Goal: Information Seeking & Learning: Learn about a topic

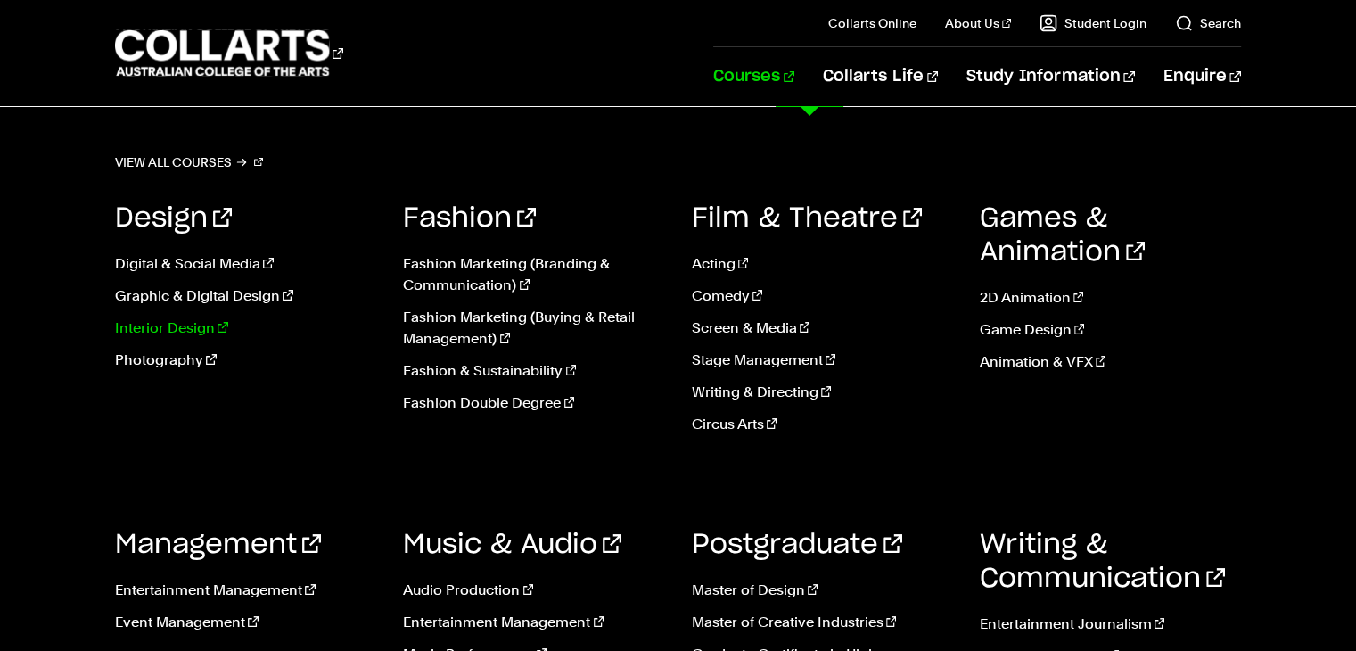
click at [161, 325] on link "Interior Design" at bounding box center [245, 327] width 261 height 21
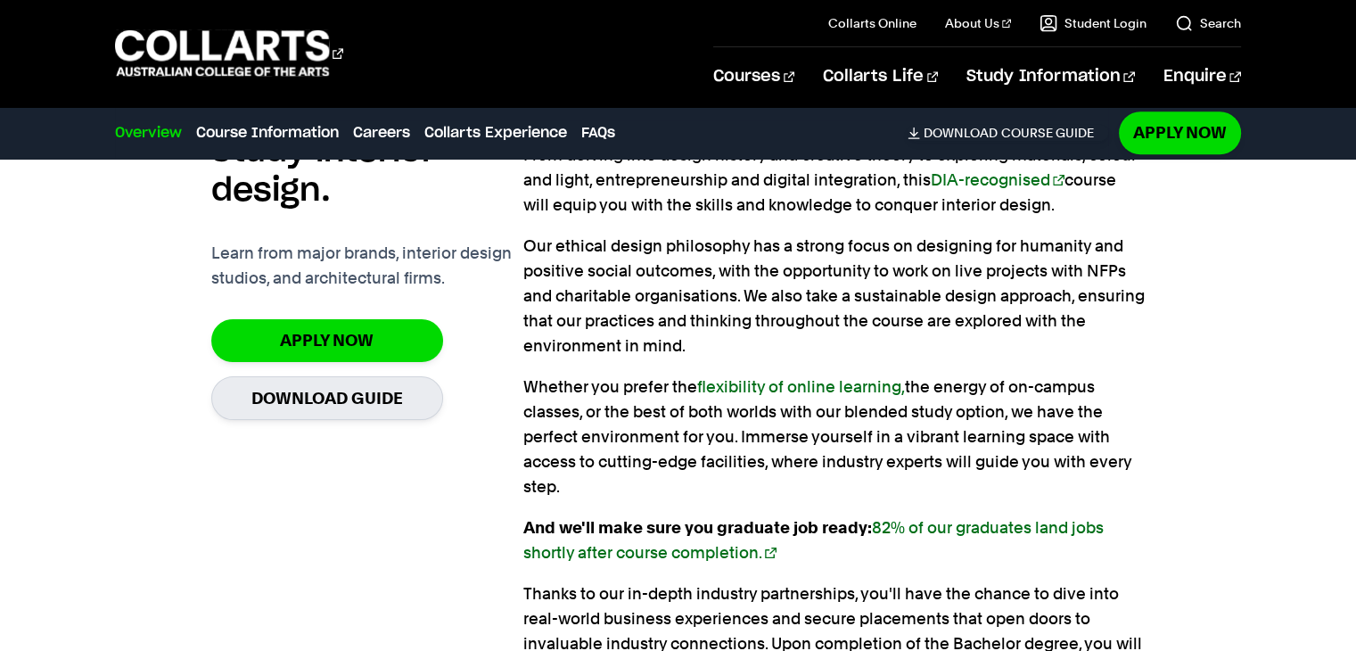
scroll to position [1337, 0]
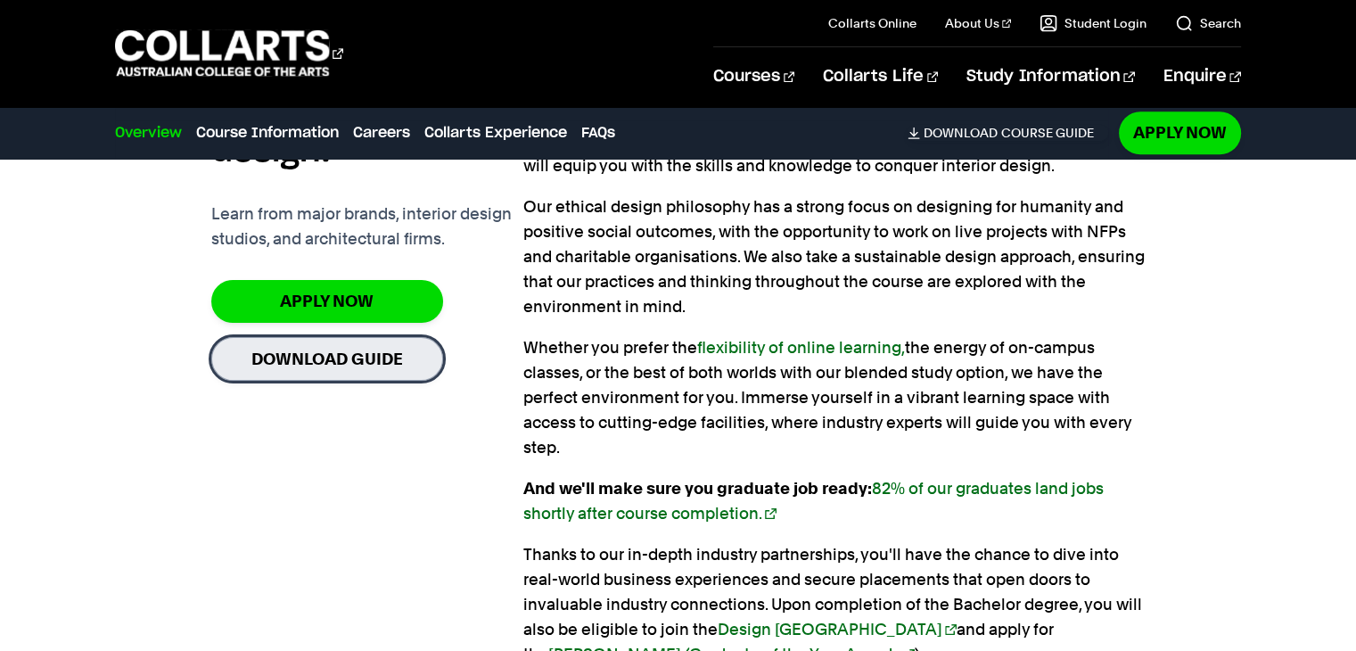
click at [310, 354] on link "Download Guide" at bounding box center [327, 359] width 232 height 44
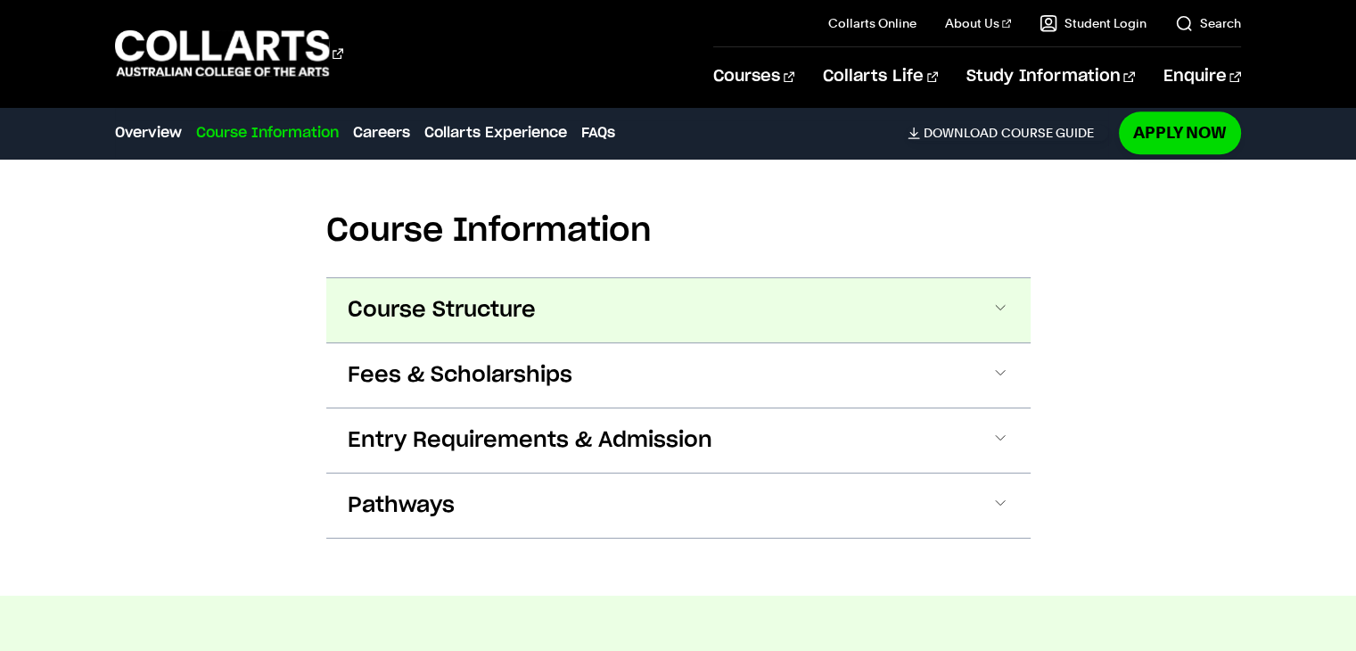
click at [559, 311] on button "Course Structure" at bounding box center [678, 310] width 704 height 64
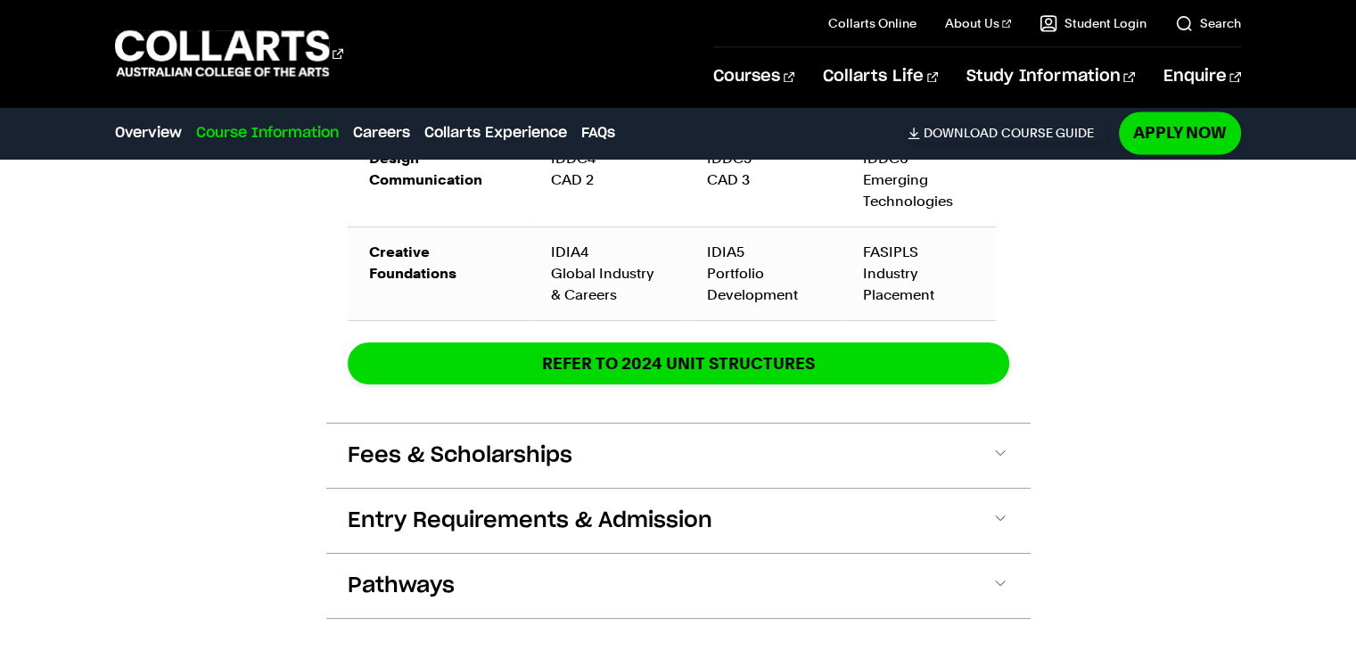
scroll to position [3053, 0]
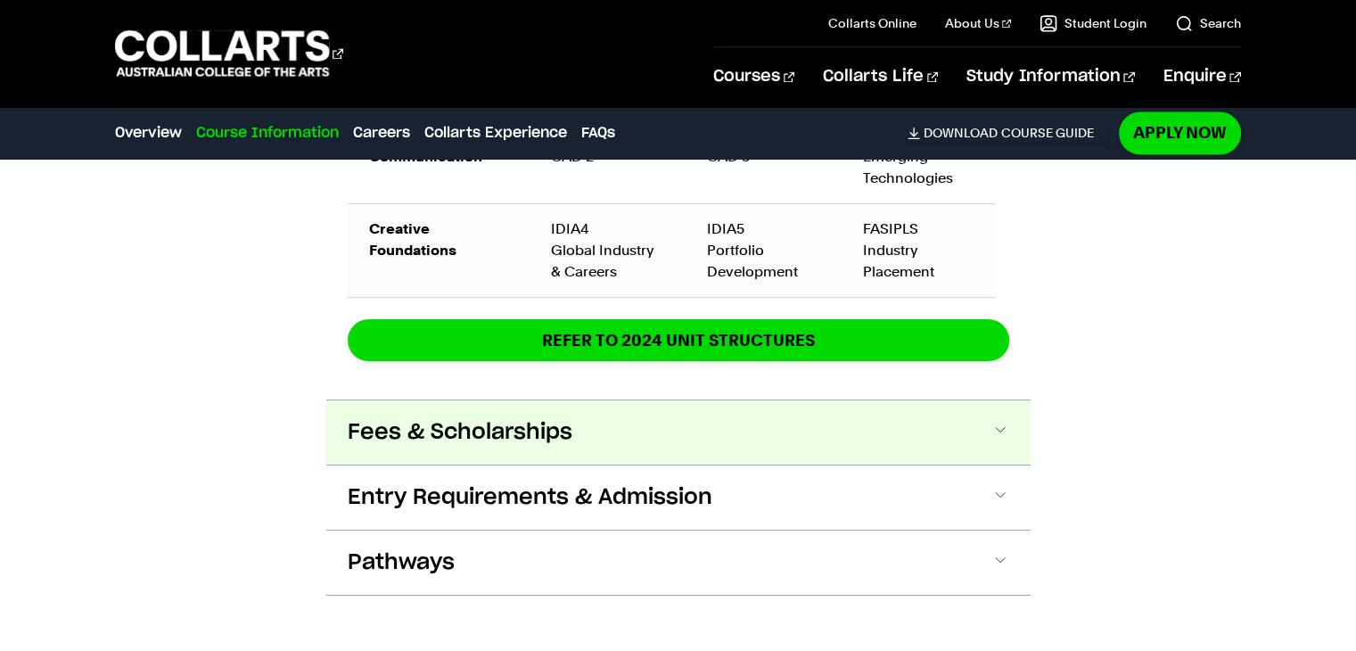
click at [429, 434] on span "Fees & Scholarships" at bounding box center [460, 432] width 225 height 29
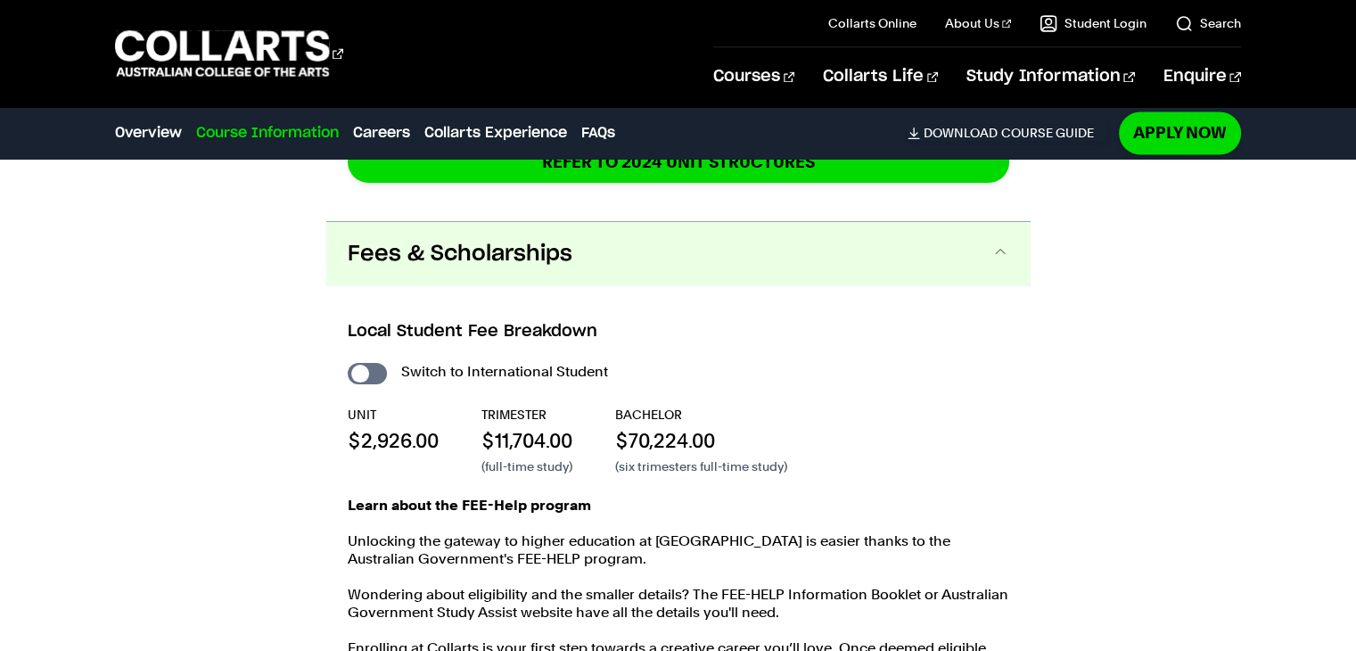
scroll to position [3200, 0]
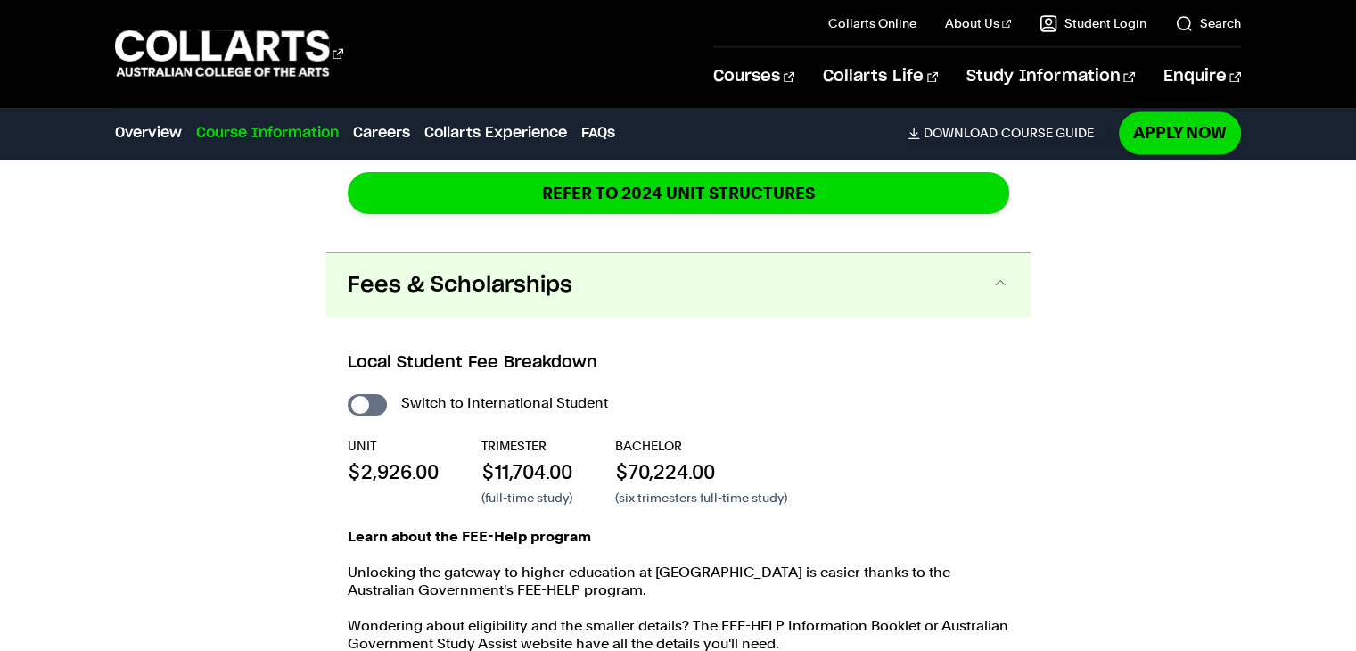
click at [563, 296] on button "Fees & Scholarships" at bounding box center [678, 285] width 704 height 64
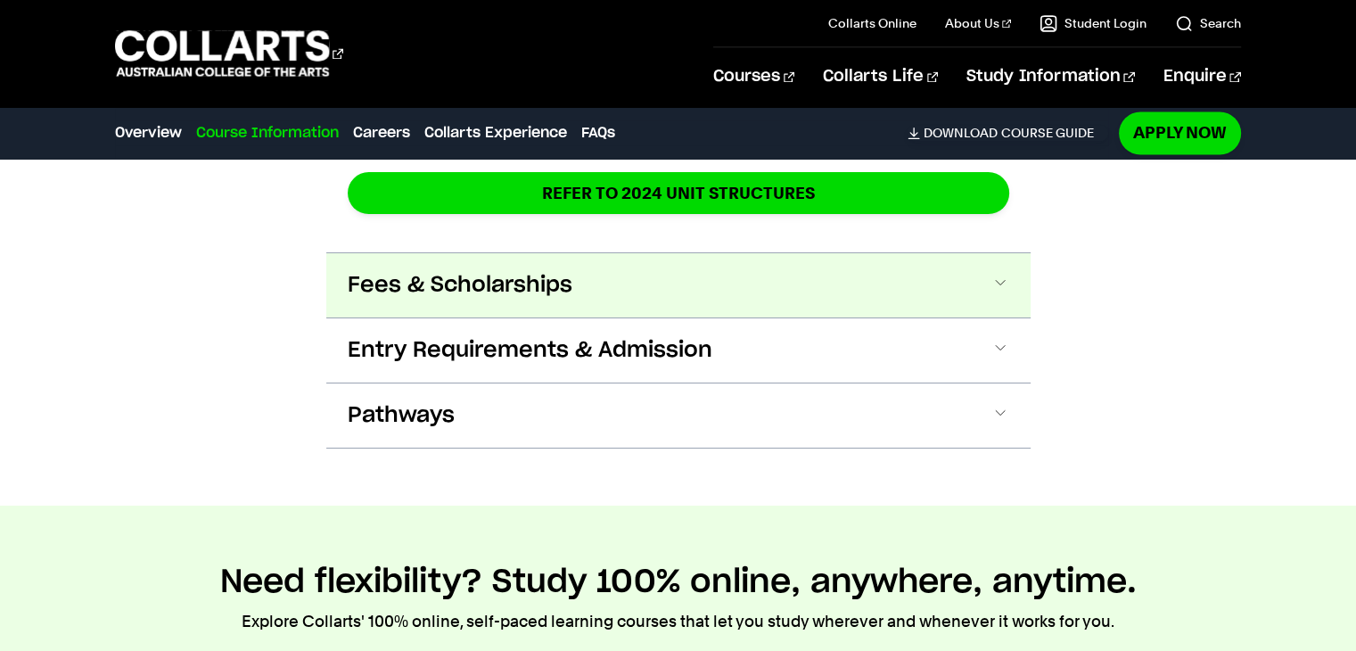
click at [562, 296] on button "Fees & Scholarships" at bounding box center [678, 285] width 704 height 64
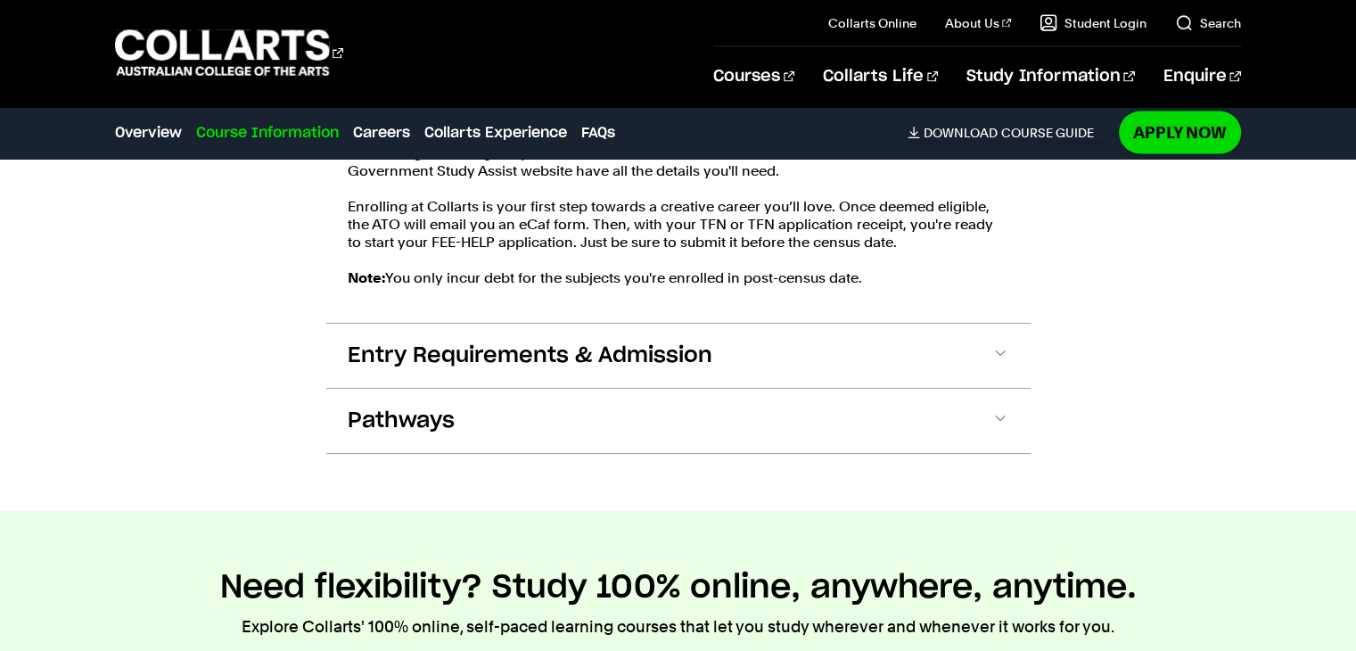
scroll to position [3744, 0]
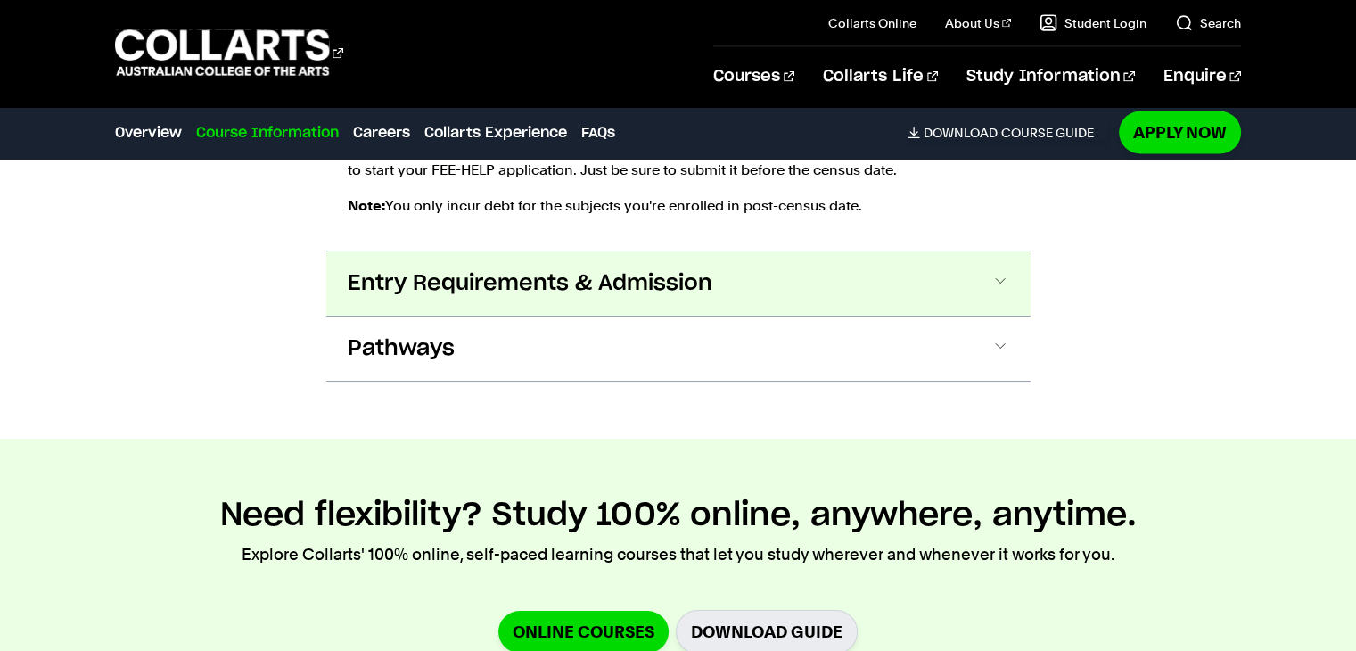
click at [752, 277] on button "Entry Requirements & Admission" at bounding box center [678, 283] width 704 height 64
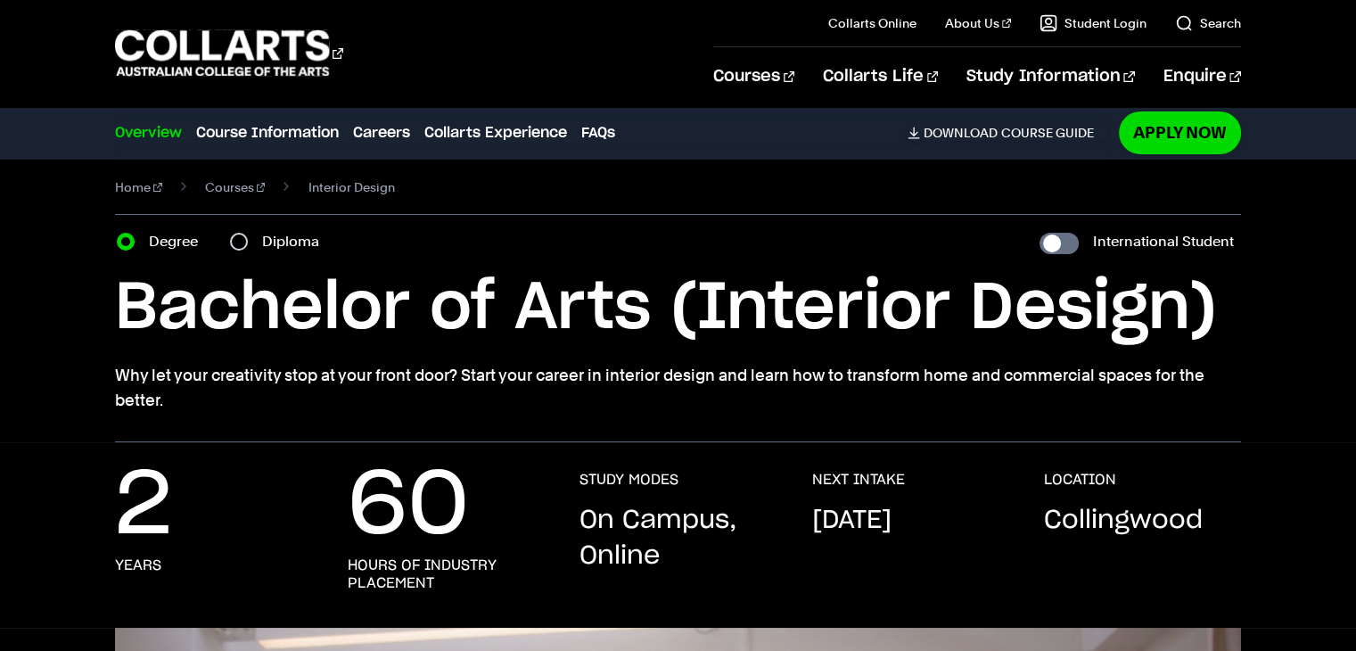
scroll to position [0, 0]
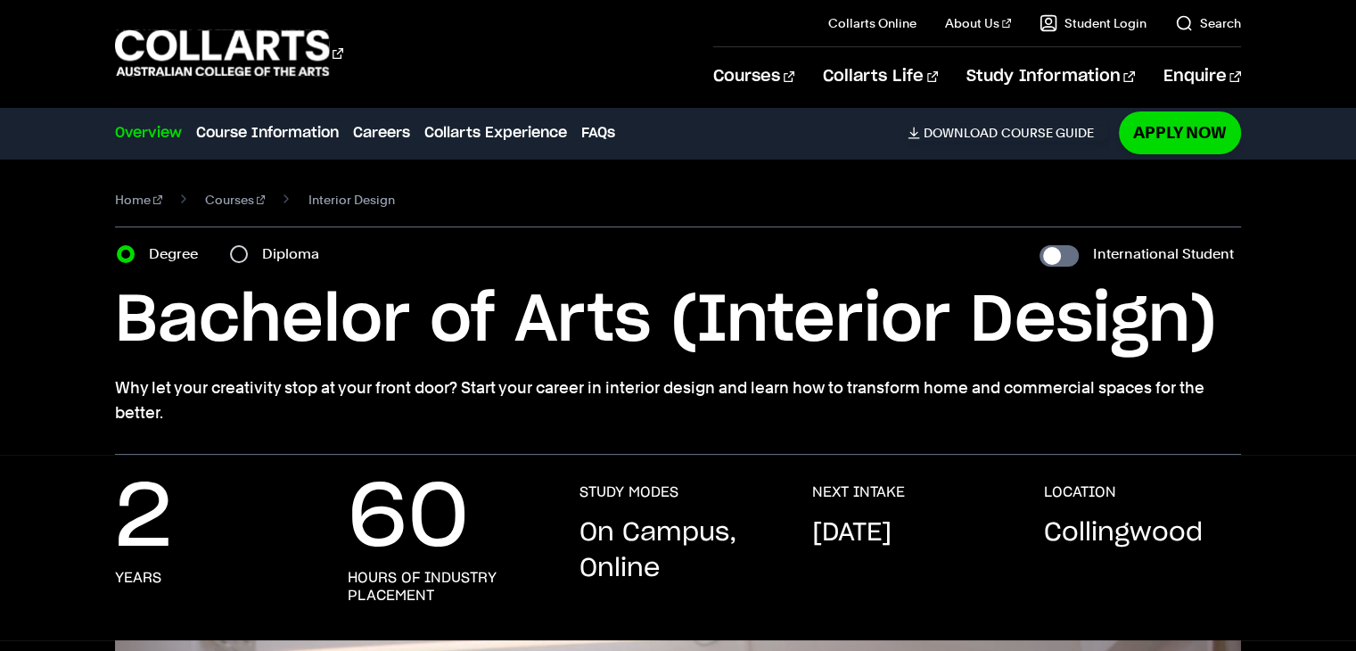
click at [271, 251] on label "Diploma" at bounding box center [296, 254] width 68 height 25
click at [248, 251] on input "Diploma" at bounding box center [239, 254] width 18 height 18
radio input "true"
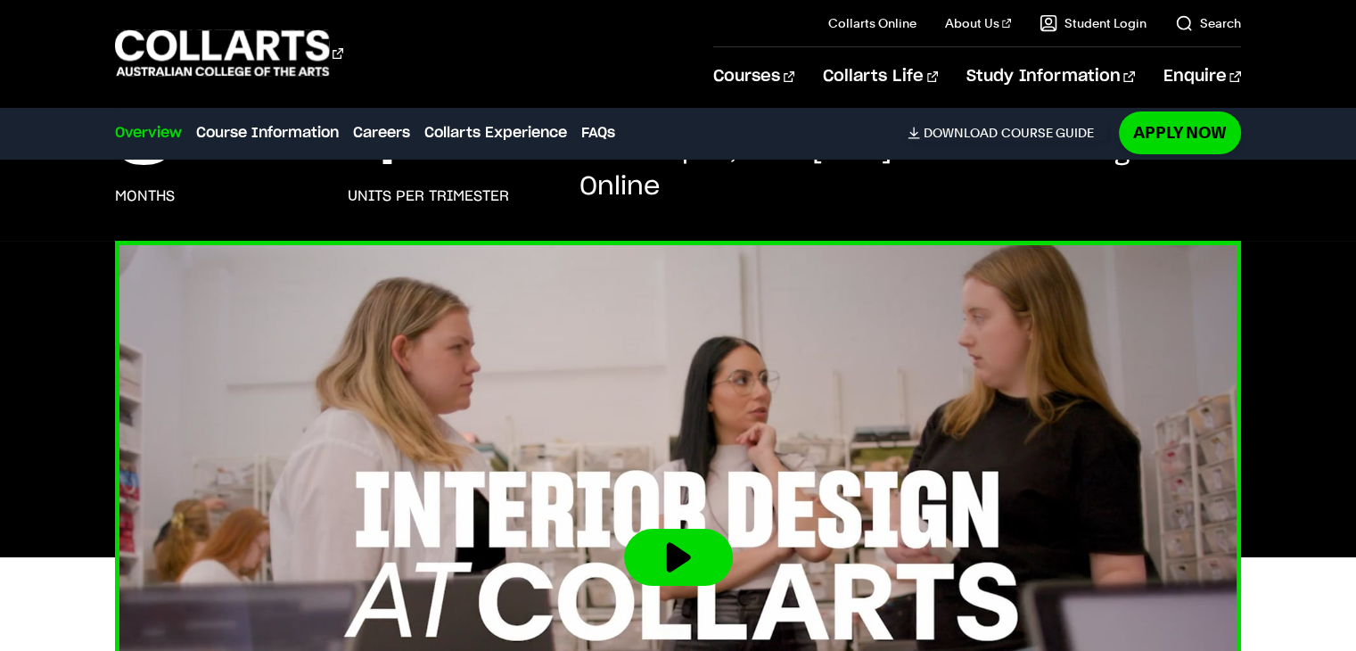
scroll to position [89, 0]
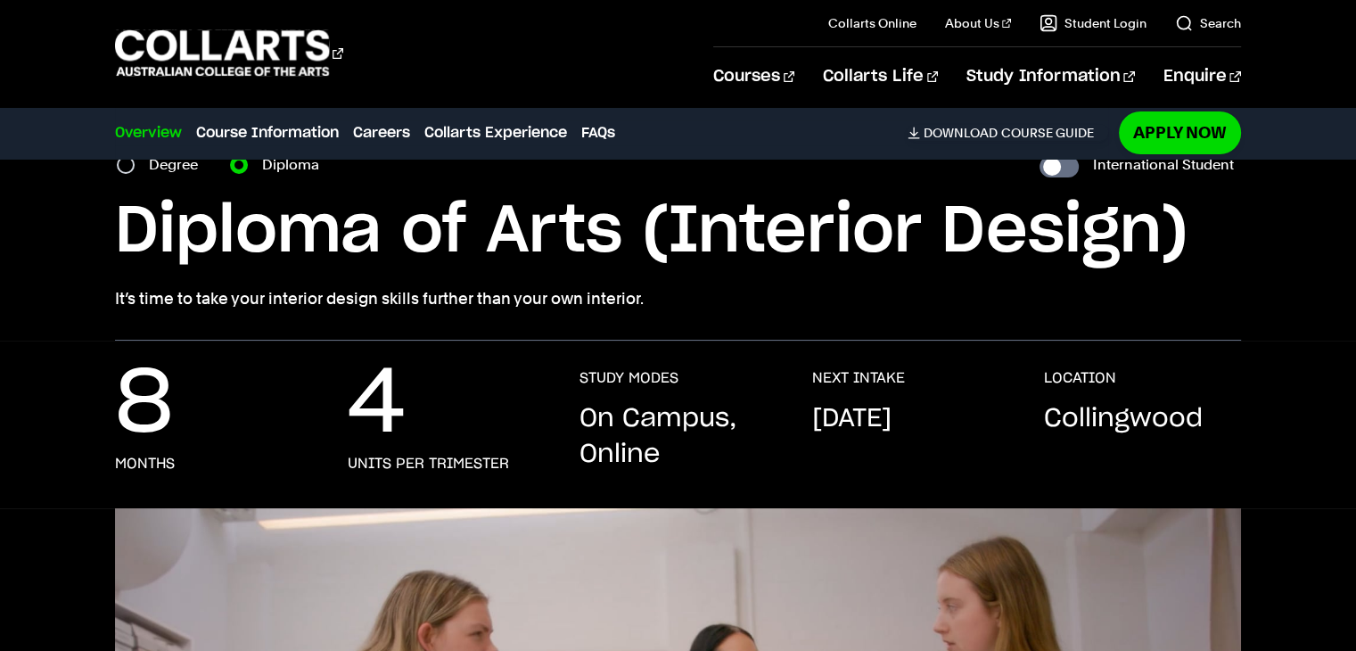
click at [161, 168] on label "Degree" at bounding box center [179, 164] width 60 height 25
click at [135, 168] on input "Degree" at bounding box center [126, 165] width 18 height 18
radio input "true"
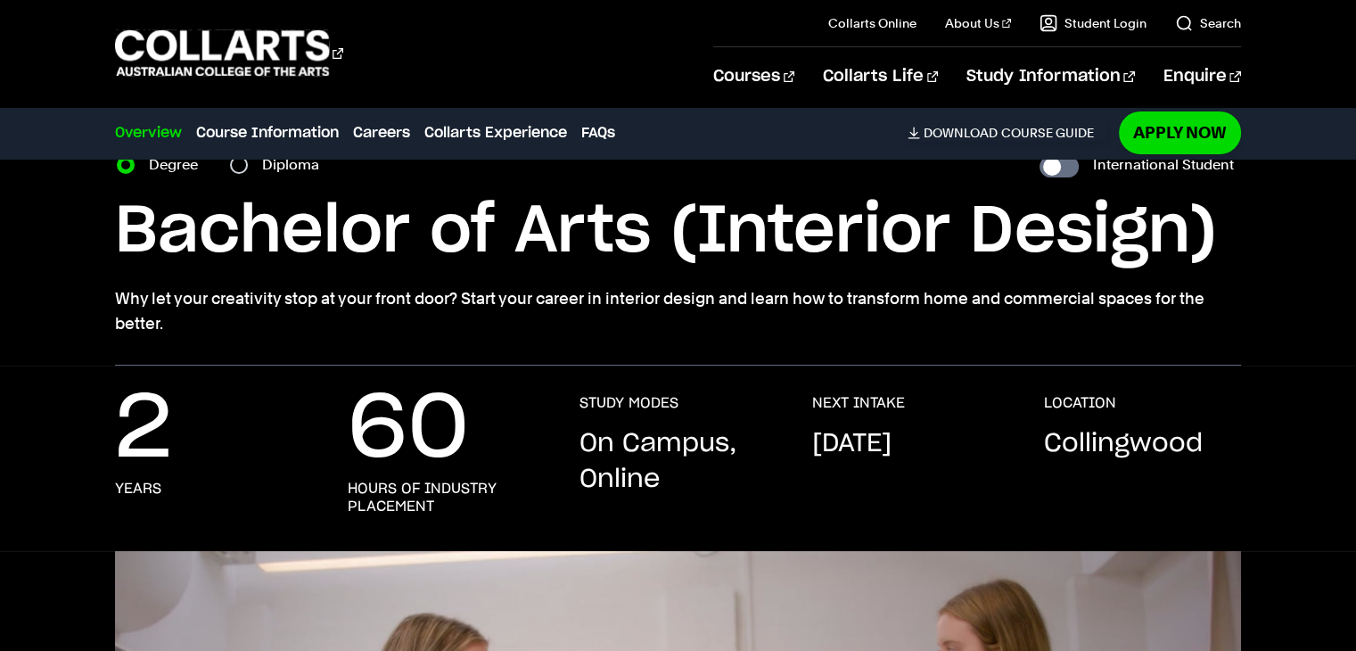
click at [271, 162] on label "Diploma" at bounding box center [296, 164] width 68 height 25
click at [248, 162] on input "Diploma" at bounding box center [239, 165] width 18 height 18
radio input "true"
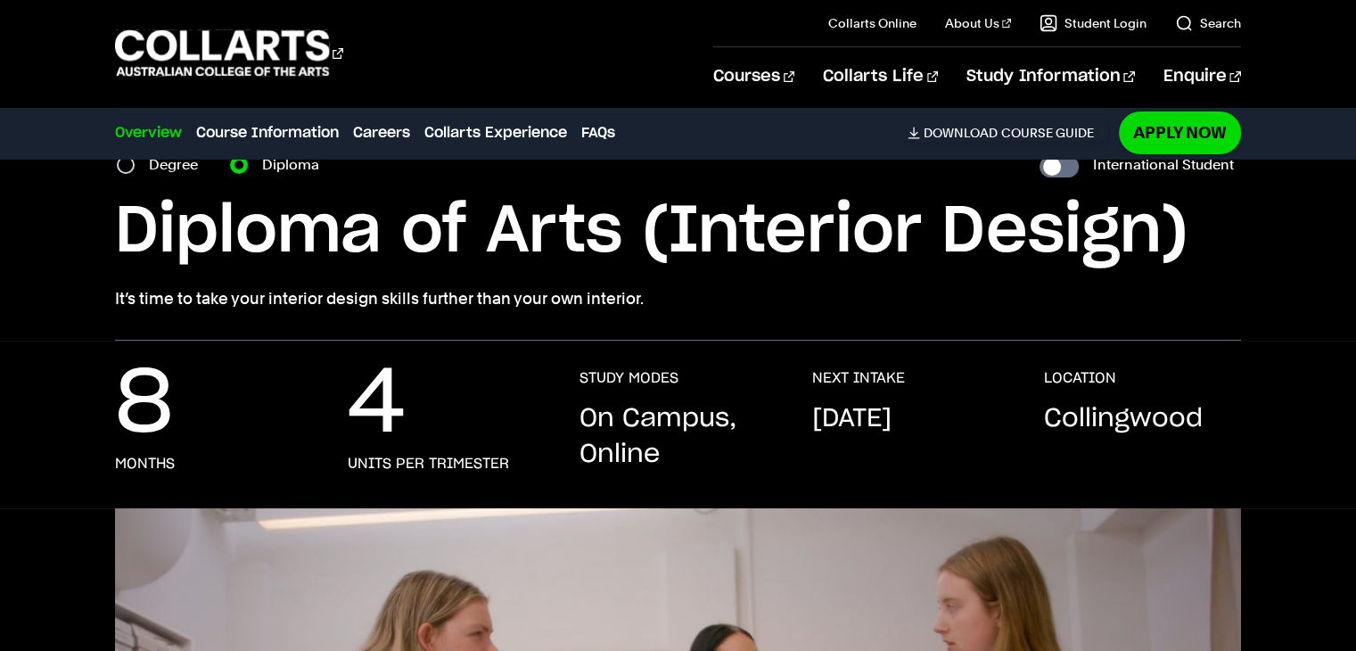
click at [163, 168] on label "Degree" at bounding box center [179, 164] width 60 height 25
click at [135, 168] on input "Degree" at bounding box center [126, 165] width 18 height 18
radio input "true"
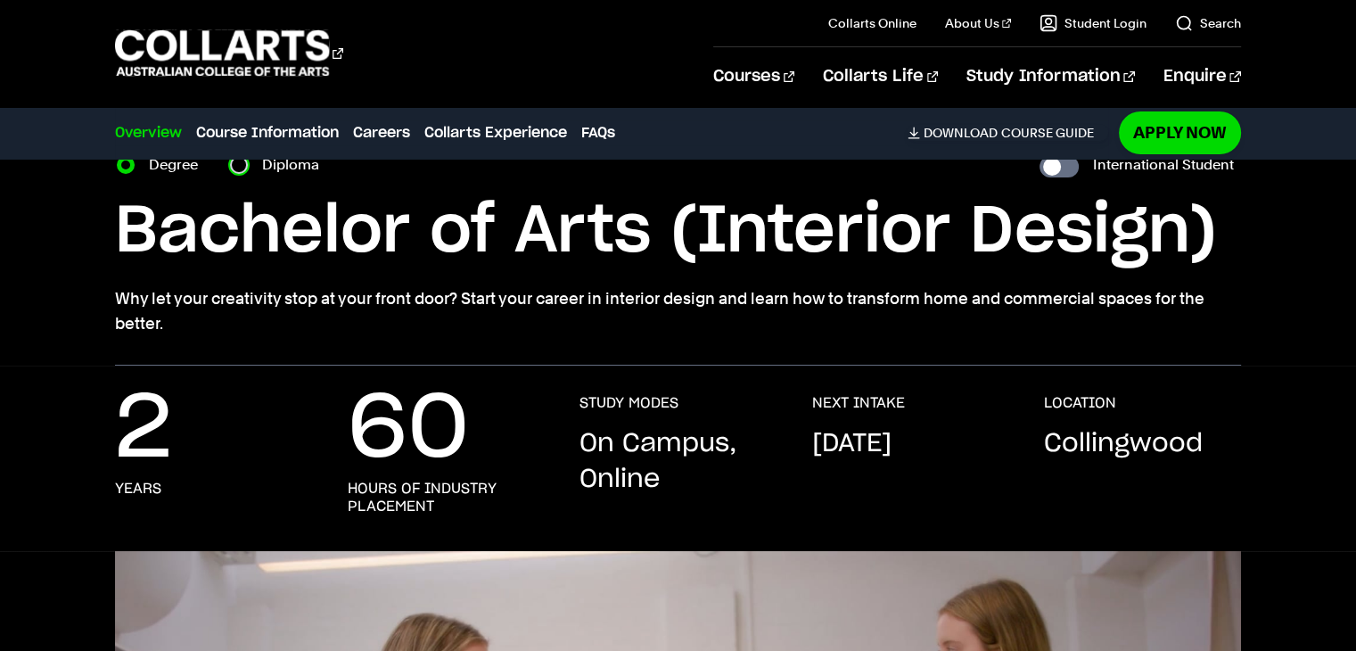
click at [242, 168] on input "Diploma" at bounding box center [239, 165] width 18 height 18
radio input "true"
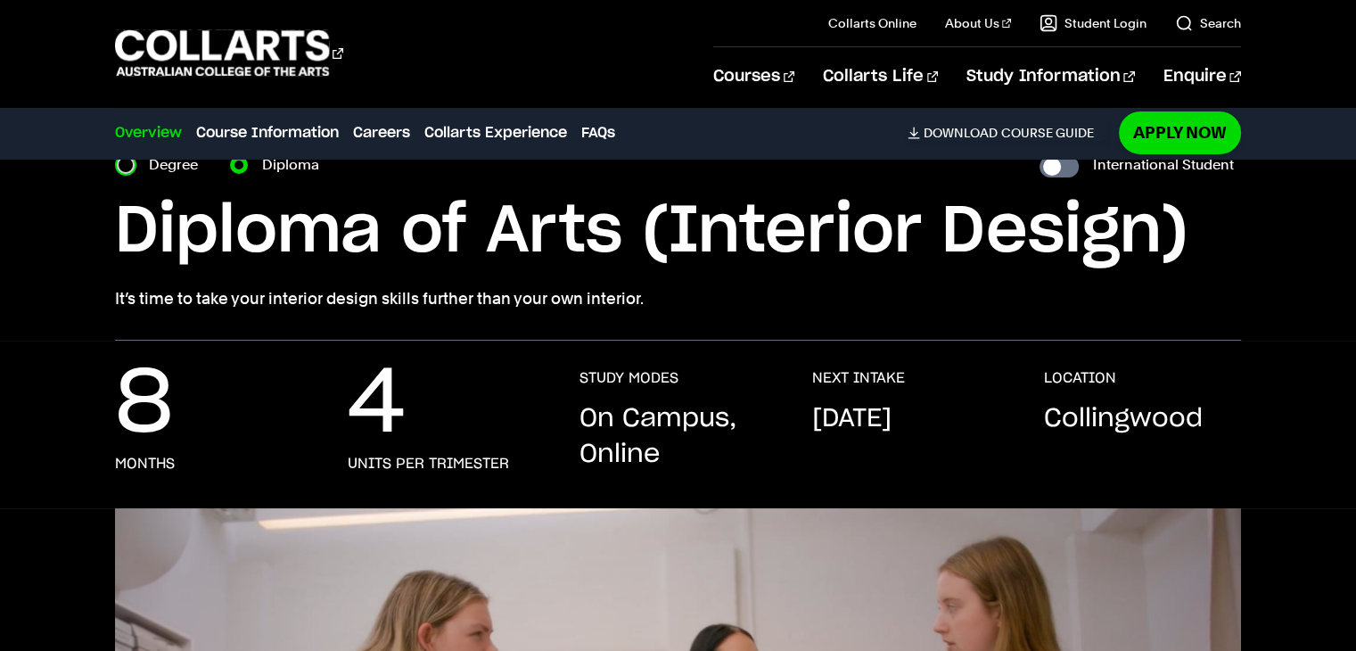
click at [124, 161] on input "Degree" at bounding box center [126, 165] width 18 height 18
radio input "true"
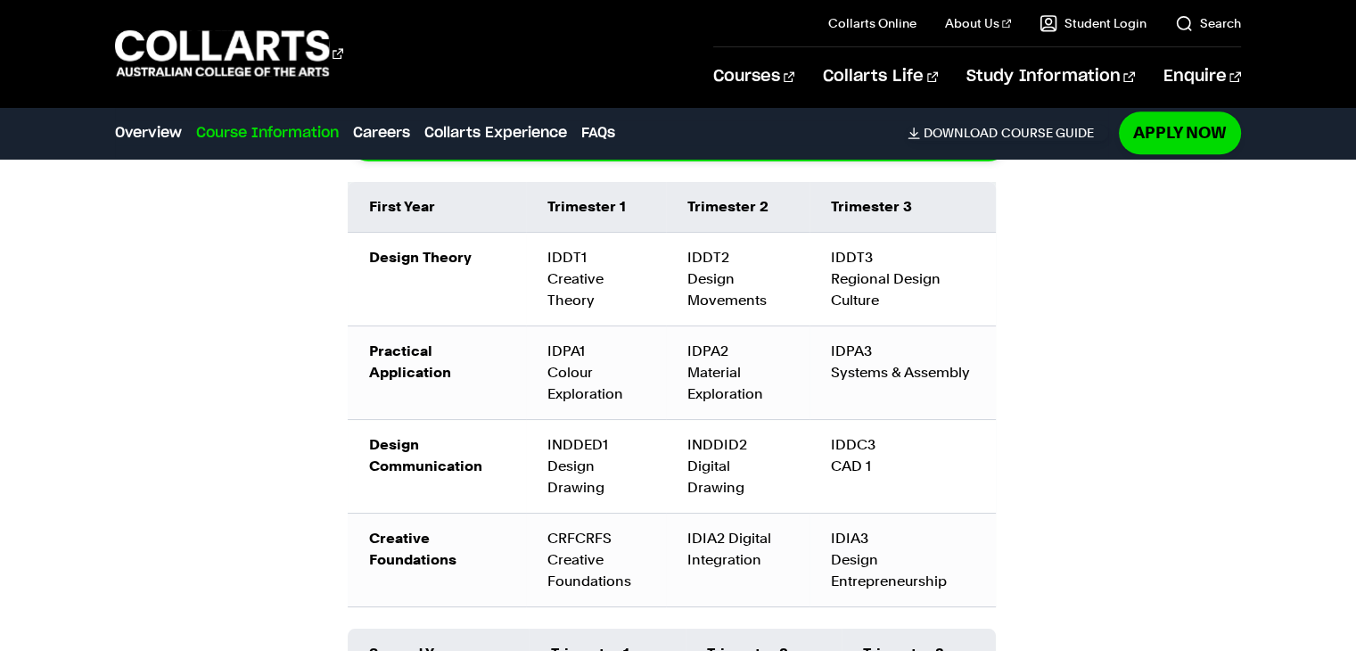
scroll to position [2229, 0]
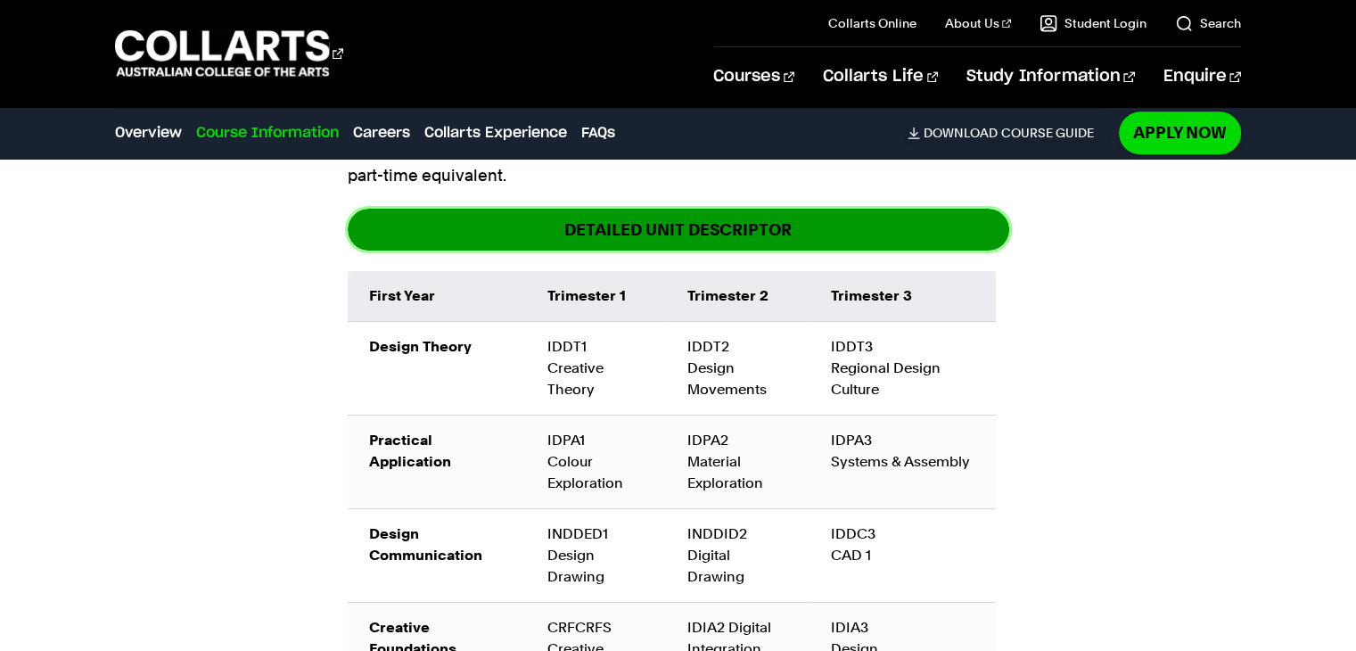
click at [644, 239] on span "DETAILED UNIT DESCRIPTOR" at bounding box center [677, 229] width 227 height 21
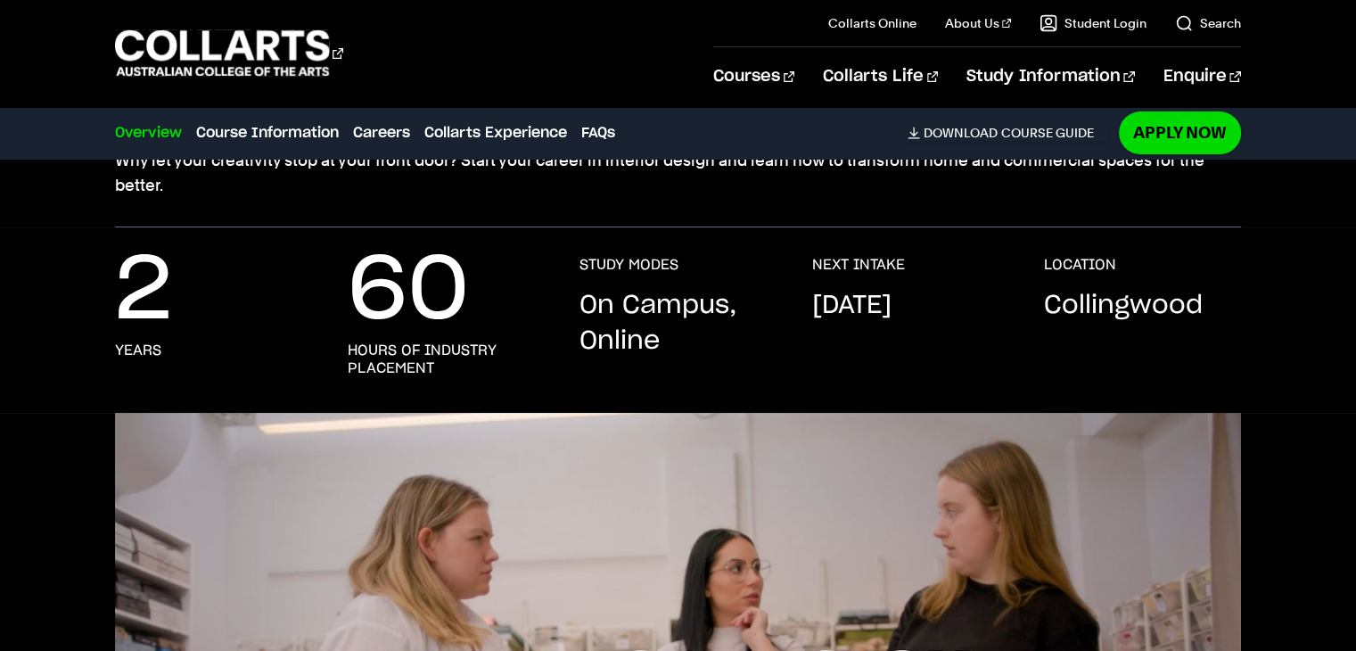
scroll to position [0, 0]
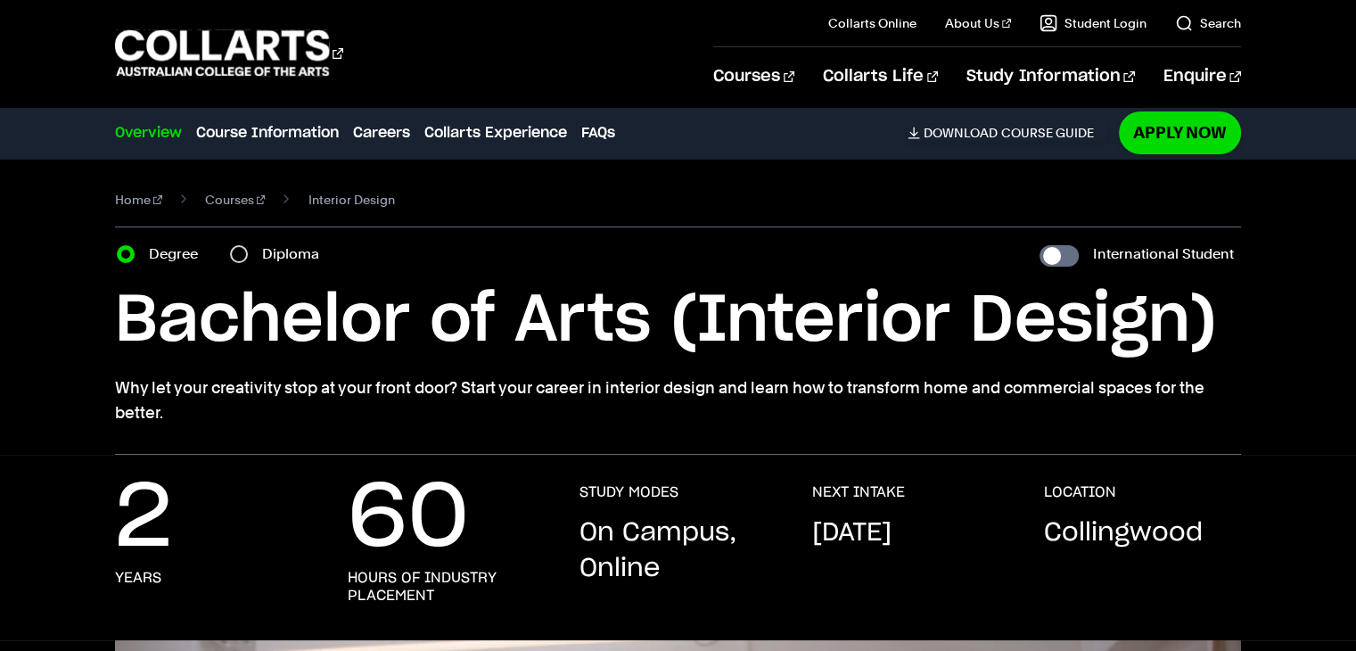
click at [267, 257] on label "Diploma" at bounding box center [296, 254] width 68 height 25
click at [248, 257] on input "Diploma" at bounding box center [239, 254] width 18 height 18
radio input "true"
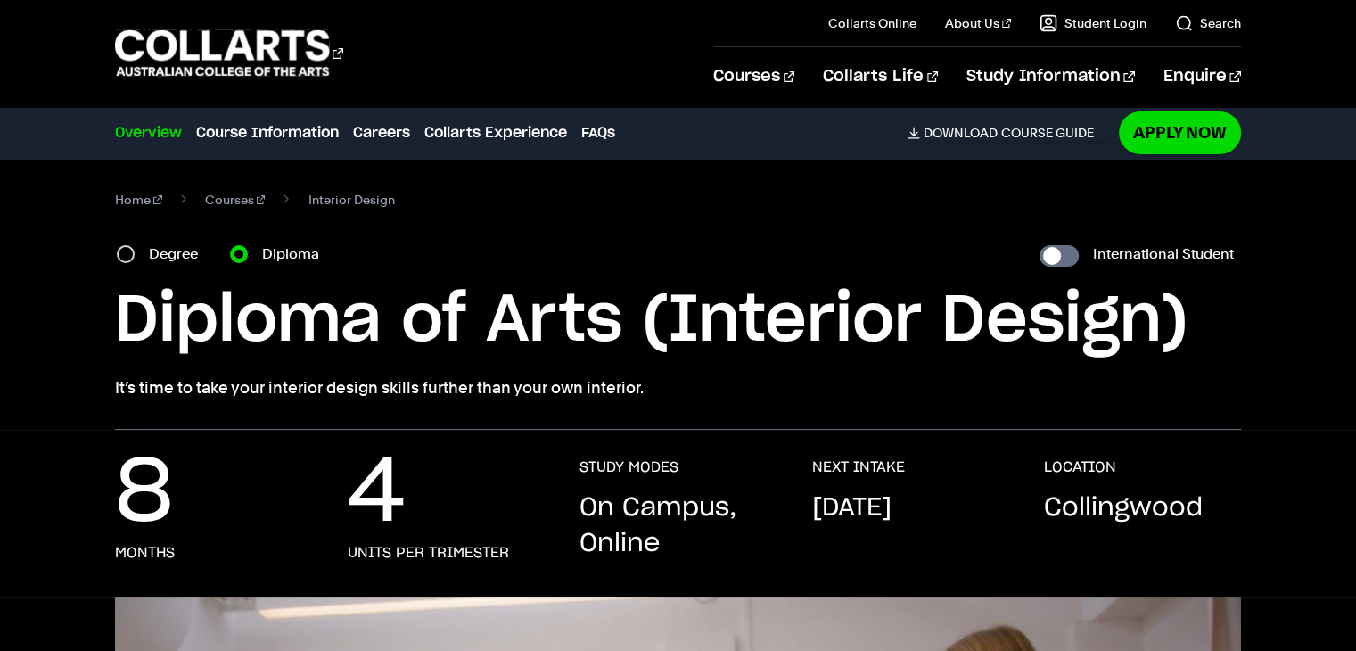
click at [149, 260] on label "Degree" at bounding box center [179, 254] width 60 height 25
click at [135, 260] on input "Degree" at bounding box center [126, 254] width 18 height 18
radio input "true"
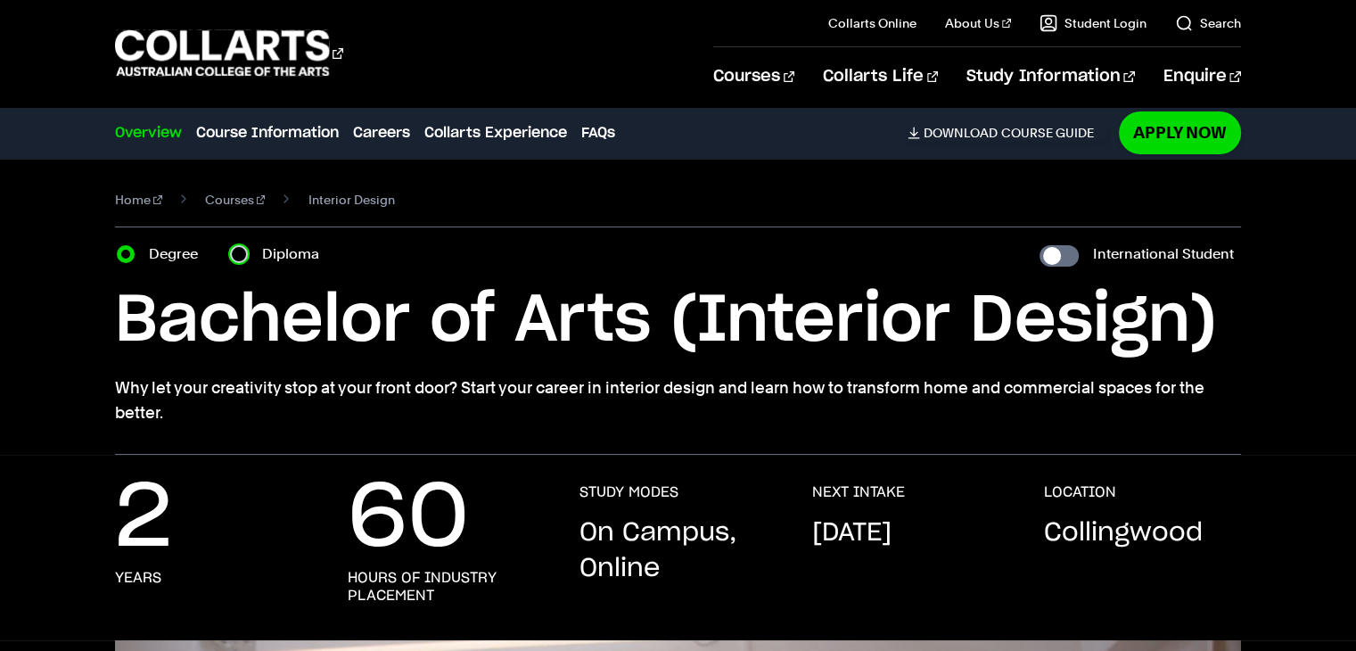
click at [242, 246] on input "Diploma" at bounding box center [239, 254] width 18 height 18
radio input "true"
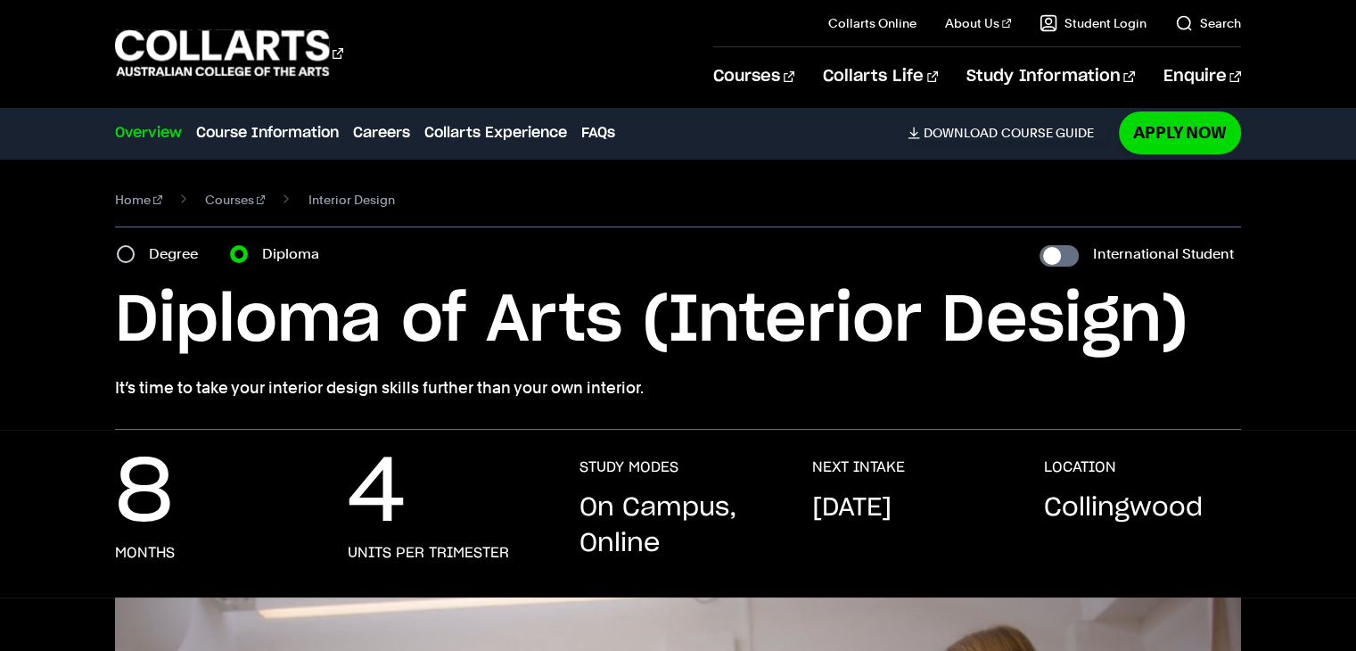
click at [150, 245] on label "Degree" at bounding box center [179, 254] width 60 height 25
click at [135, 245] on input "Degree" at bounding box center [126, 254] width 18 height 18
radio input "true"
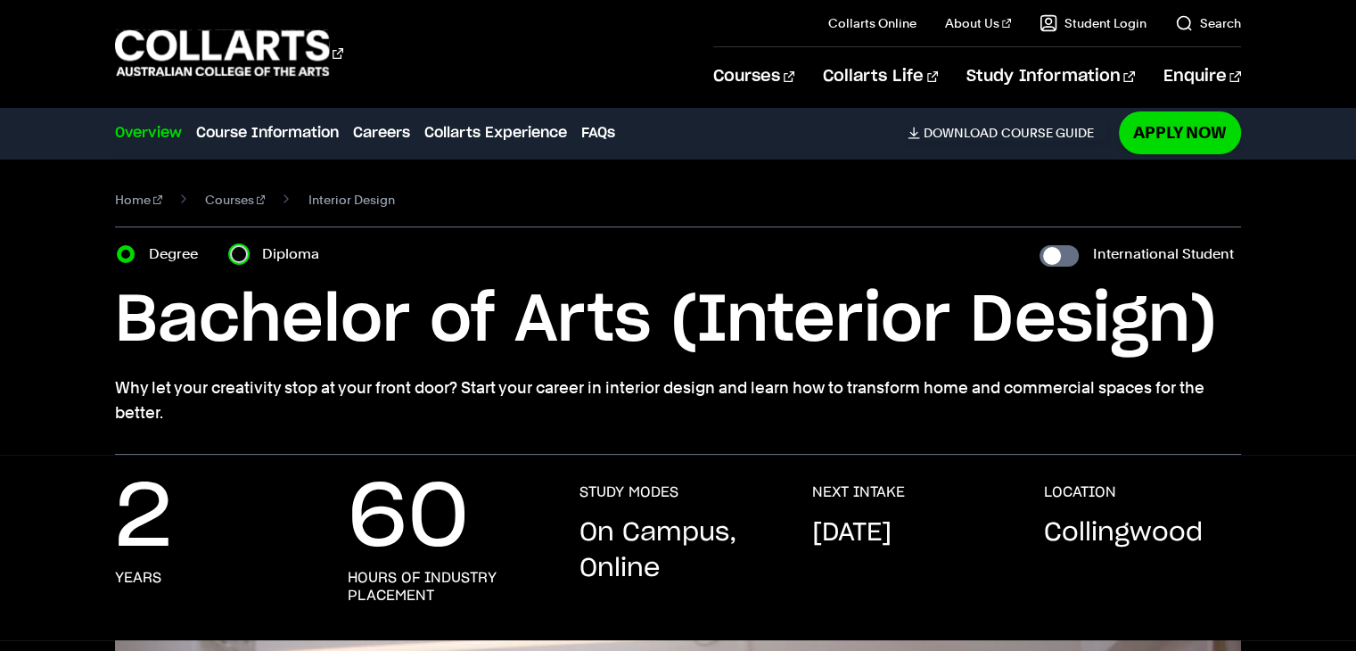
click at [231, 253] on input "Diploma" at bounding box center [239, 254] width 18 height 18
radio input "true"
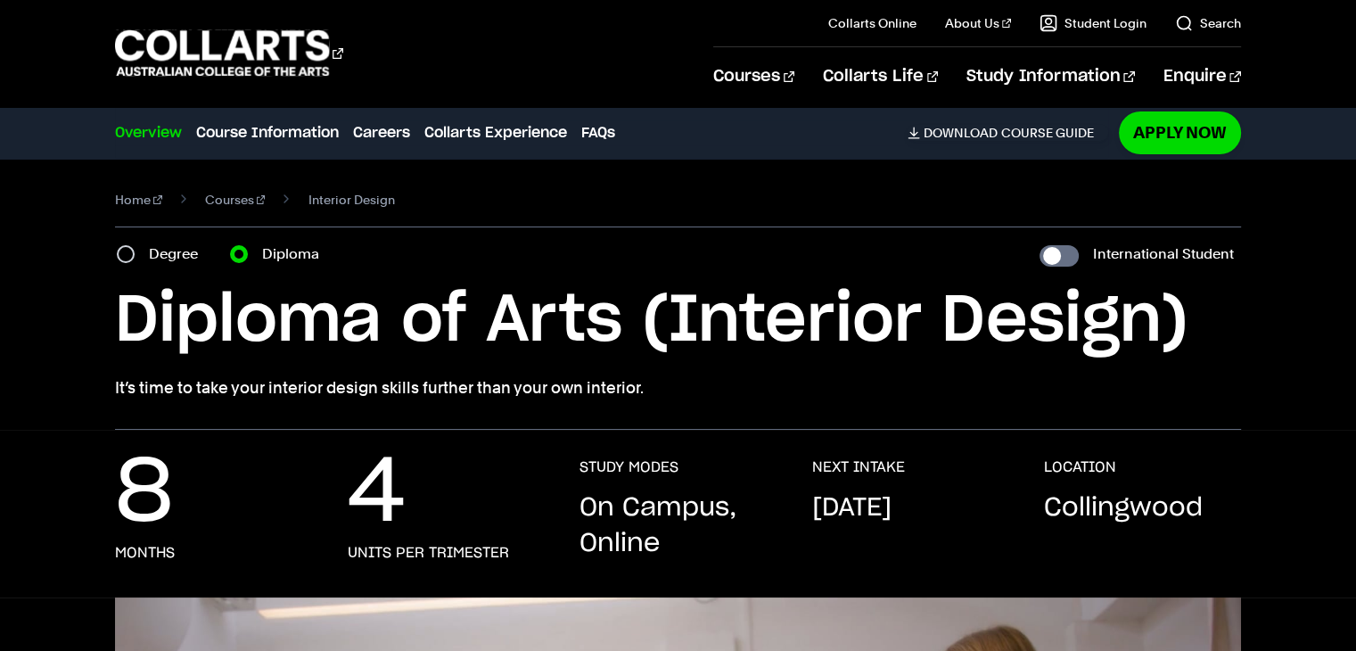
click at [153, 251] on label "Degree" at bounding box center [179, 254] width 60 height 25
click at [135, 251] on input "Degree" at bounding box center [126, 254] width 18 height 18
radio input "true"
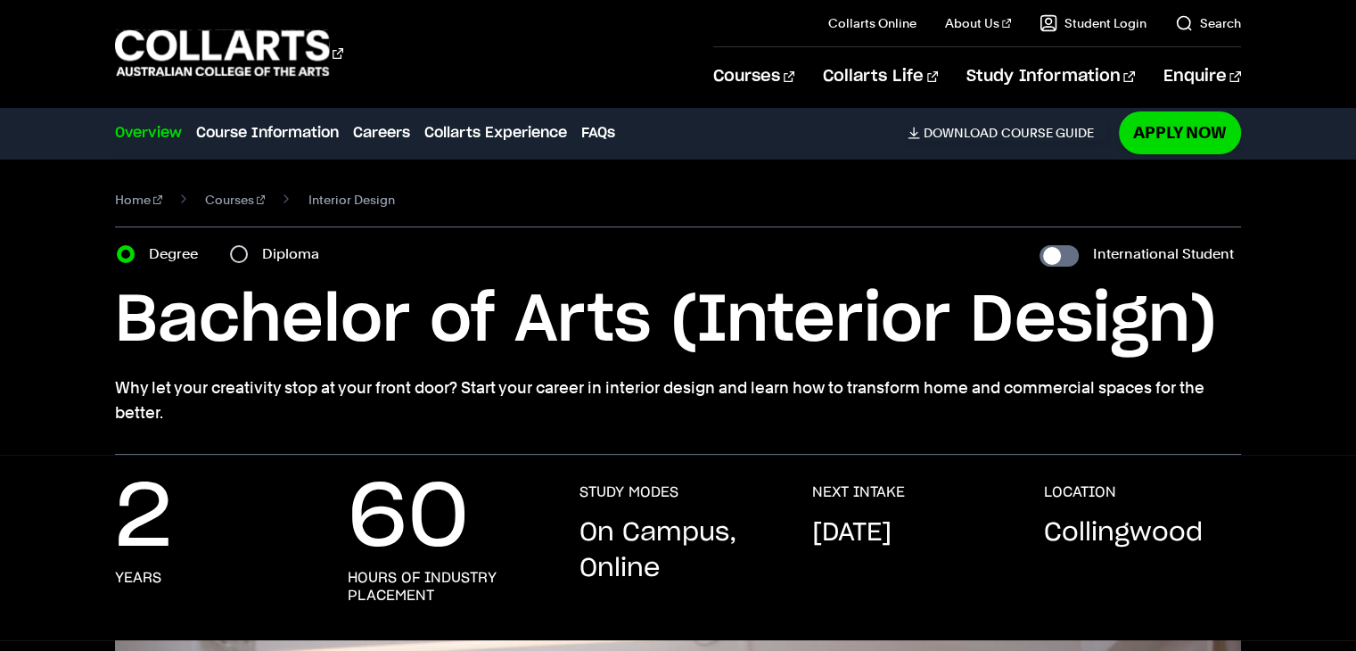
click at [264, 246] on label "Diploma" at bounding box center [296, 254] width 68 height 25
click at [248, 246] on input "Diploma" at bounding box center [239, 254] width 18 height 18
radio input "true"
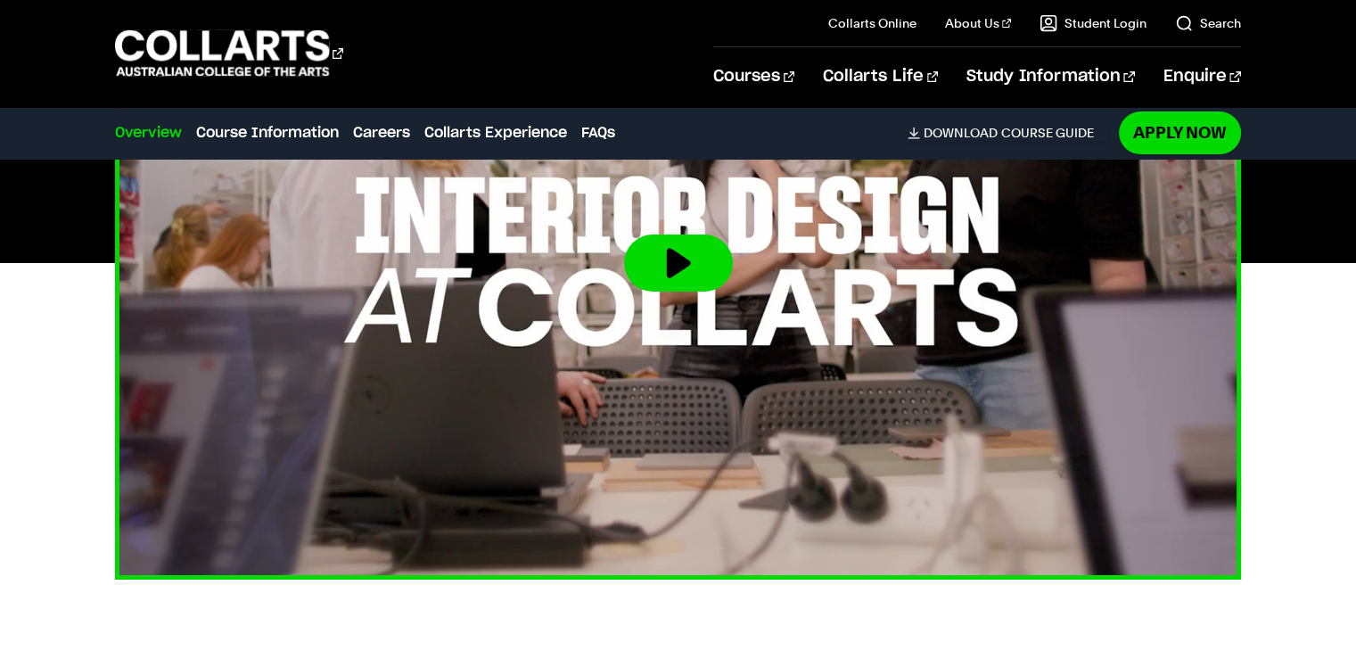
scroll to position [802, 0]
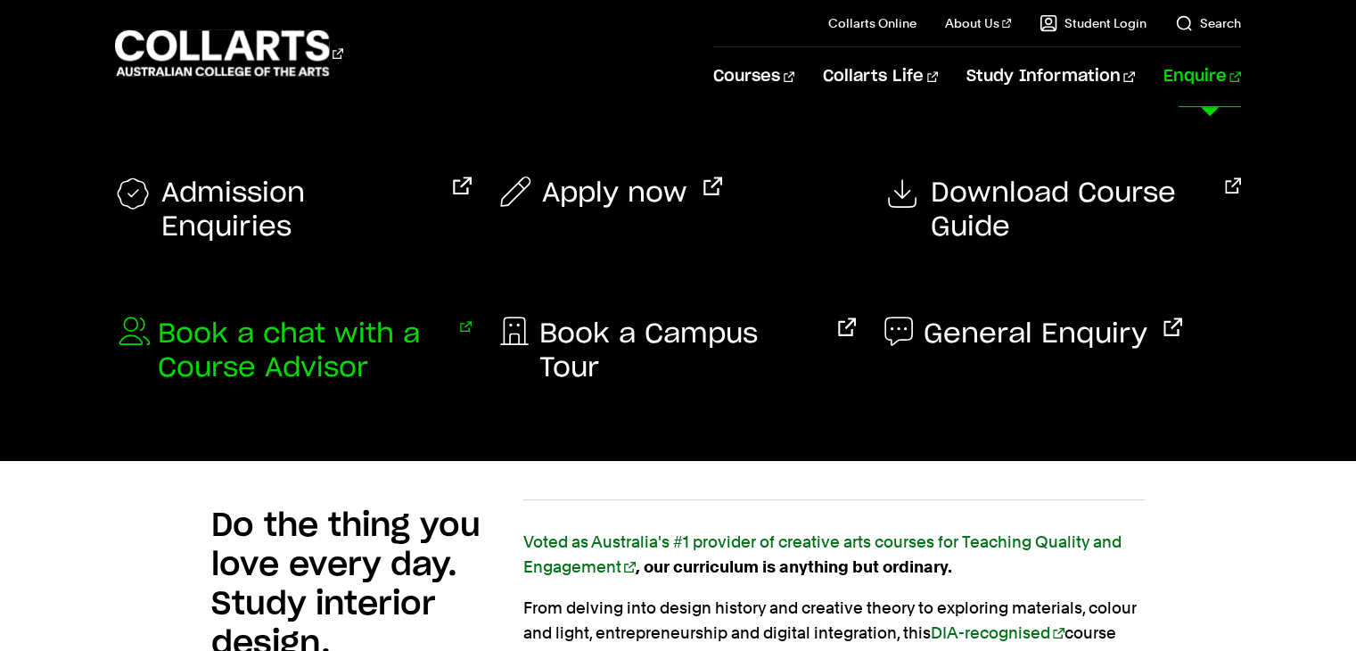
click at [281, 361] on span "Book a chat with a Course Advisor" at bounding box center [301, 351] width 286 height 68
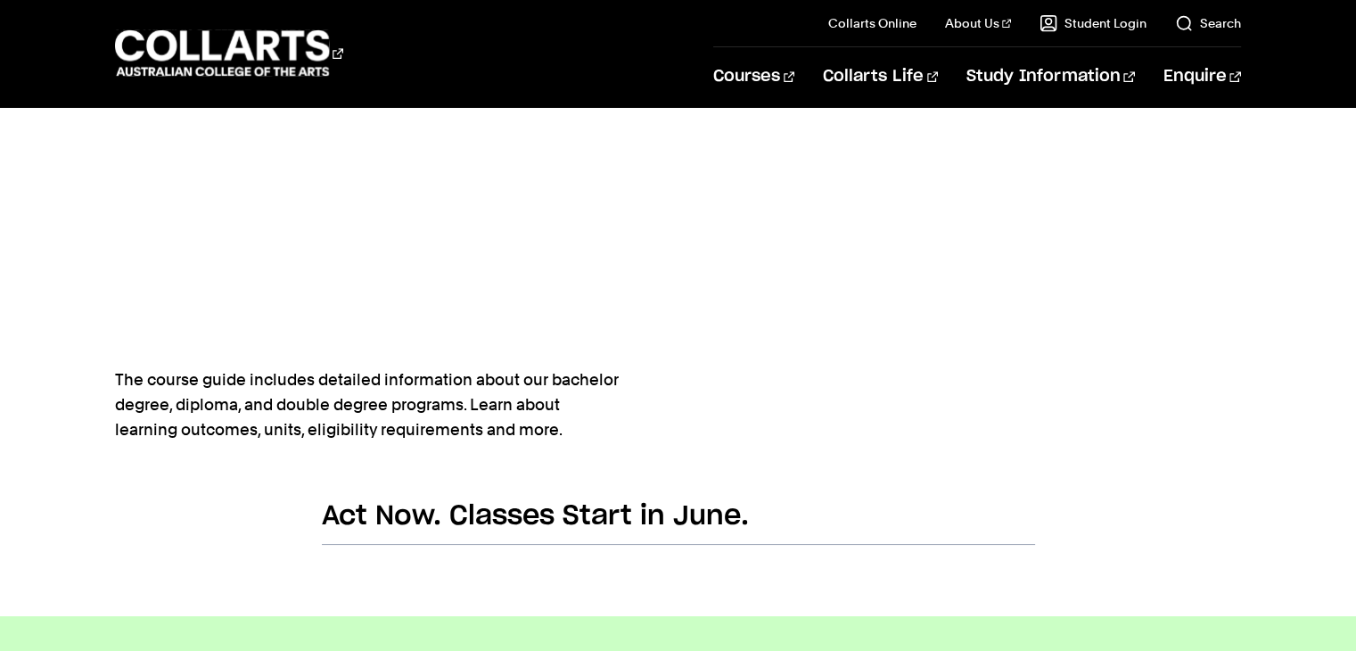
scroll to position [1070, 0]
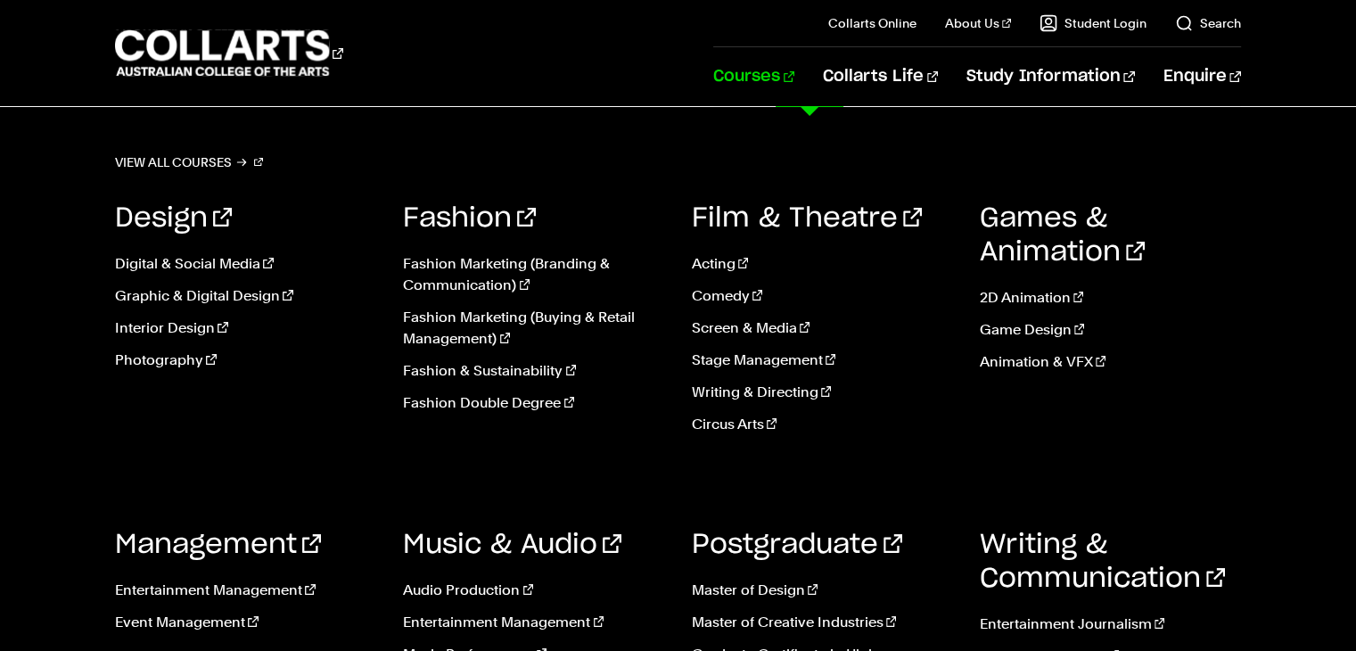
click at [794, 81] on link "Courses" at bounding box center [753, 76] width 81 height 59
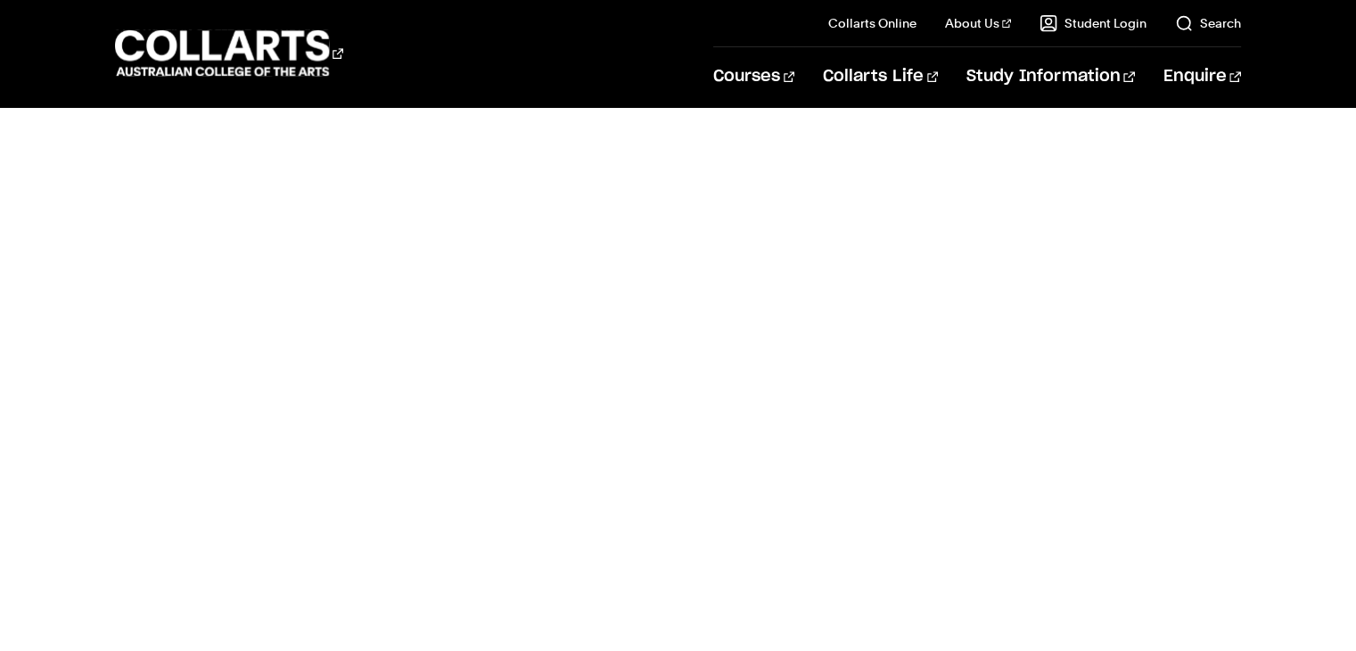
scroll to position [892, 0]
click at [277, 530] on div "Admission enquiry form" at bounding box center [678, 262] width 944 height 876
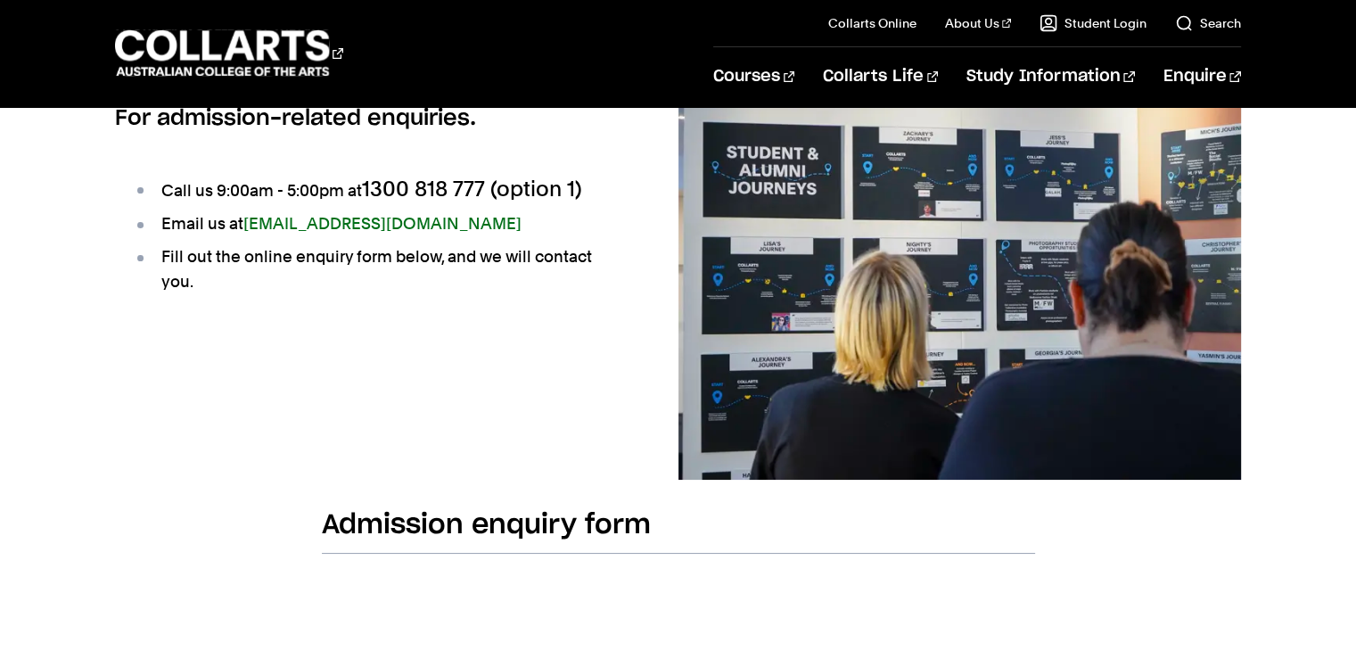
scroll to position [0, 0]
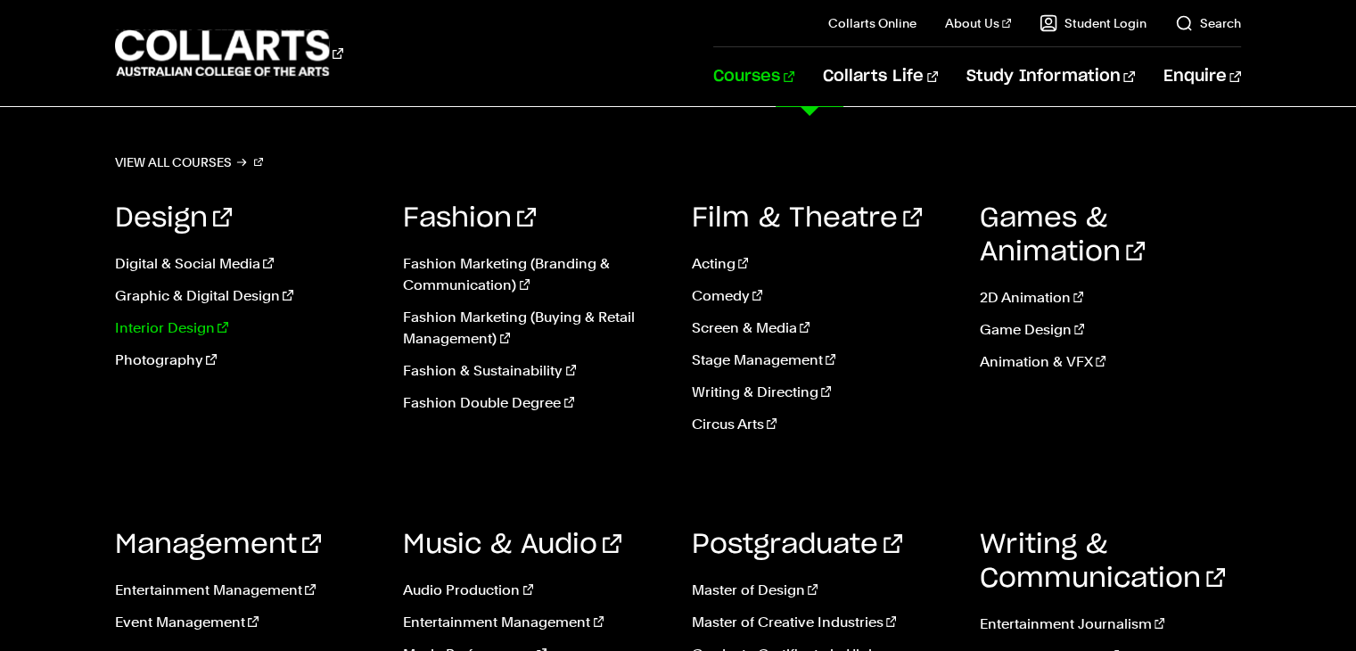
click at [161, 330] on link "Interior Design" at bounding box center [245, 327] width 261 height 21
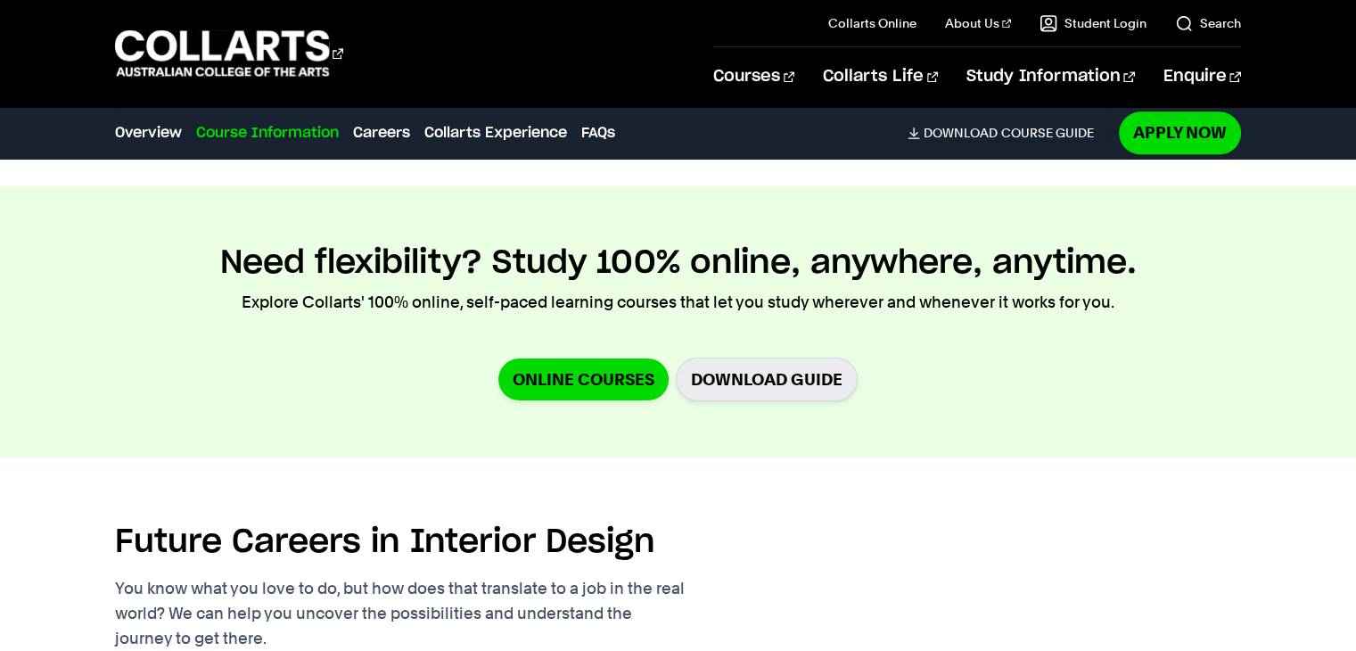
scroll to position [2318, 0]
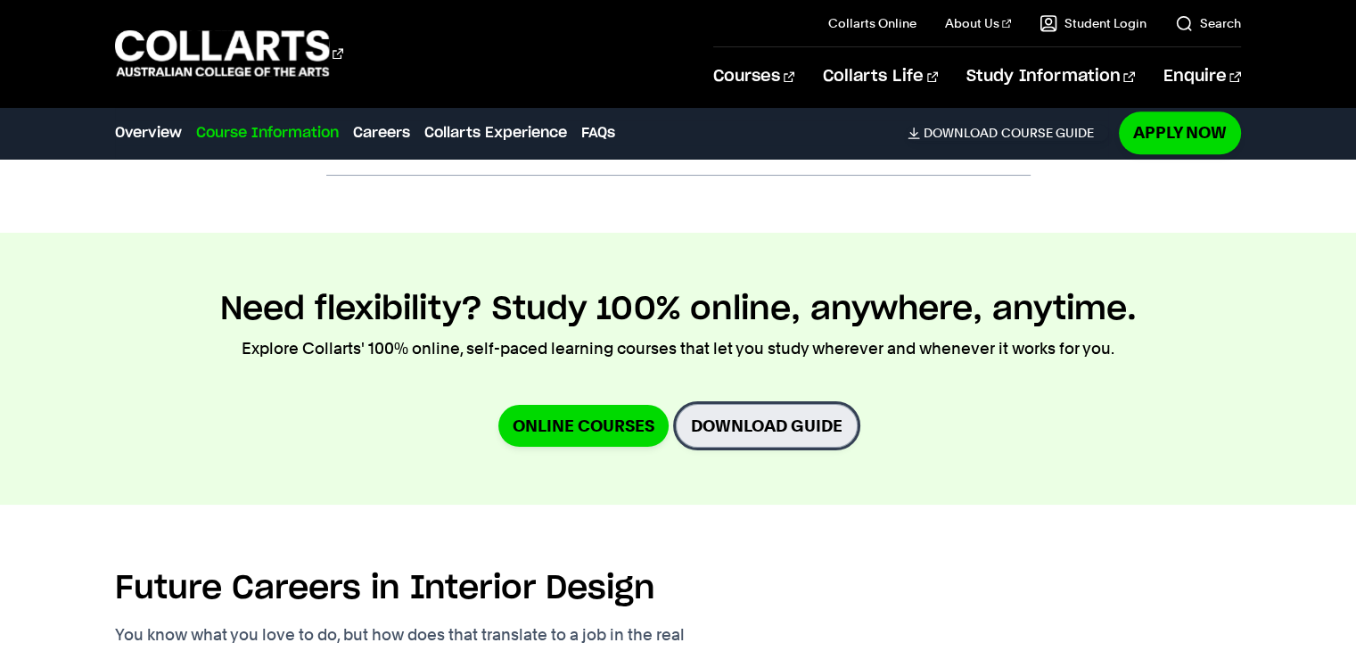
click at [753, 423] on link "Download Guide" at bounding box center [767, 426] width 182 height 44
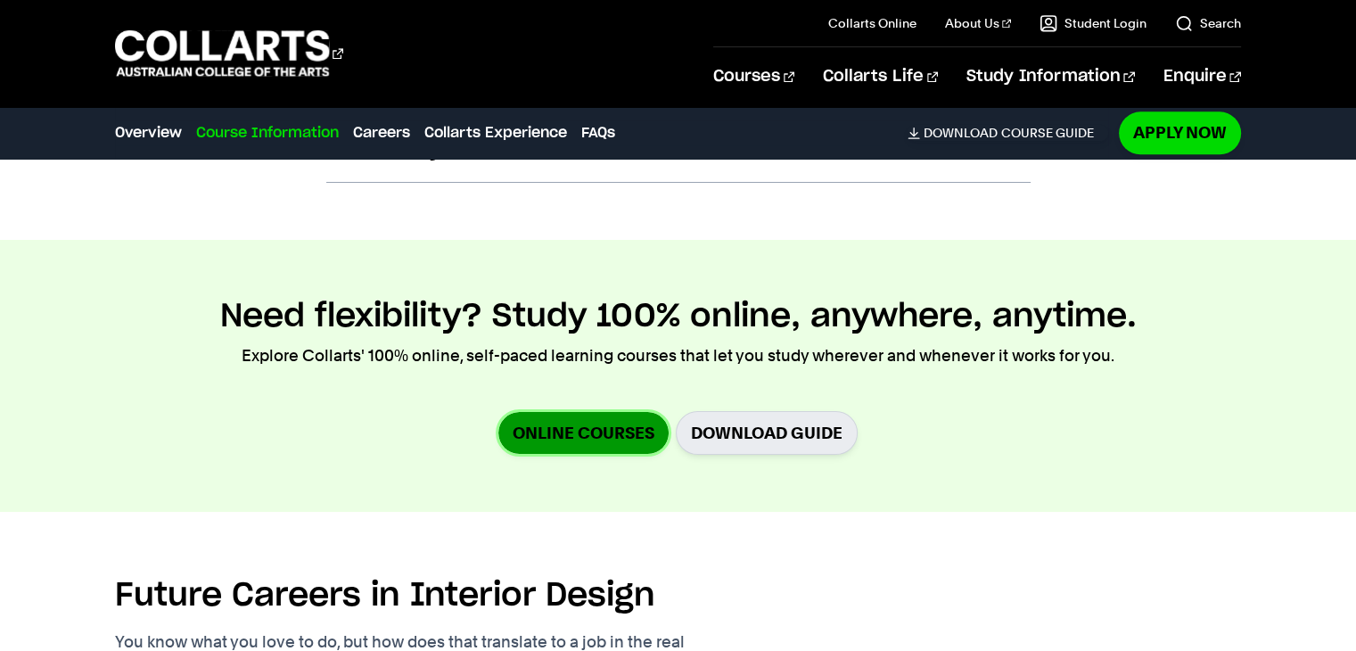
drag, startPoint x: 574, startPoint y: 425, endPoint x: 586, endPoint y: 425, distance: 11.6
click at [574, 425] on link "Online Courses" at bounding box center [583, 433] width 170 height 42
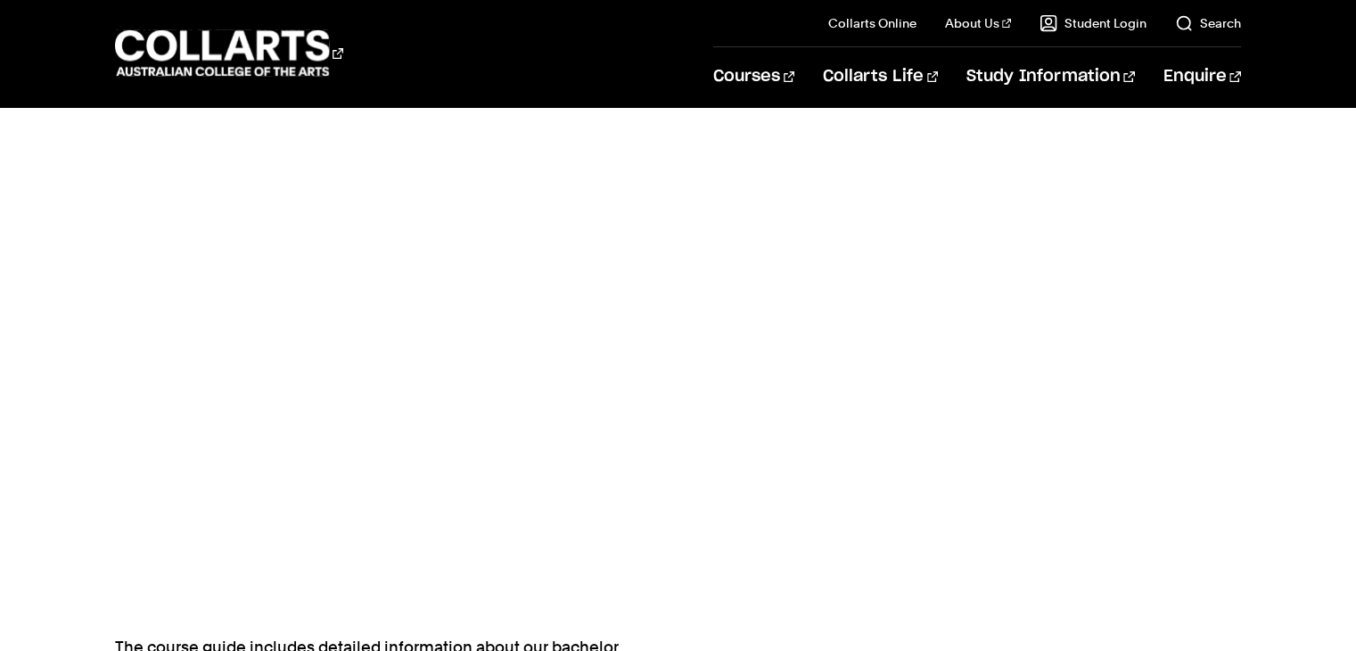
scroll to position [624, 0]
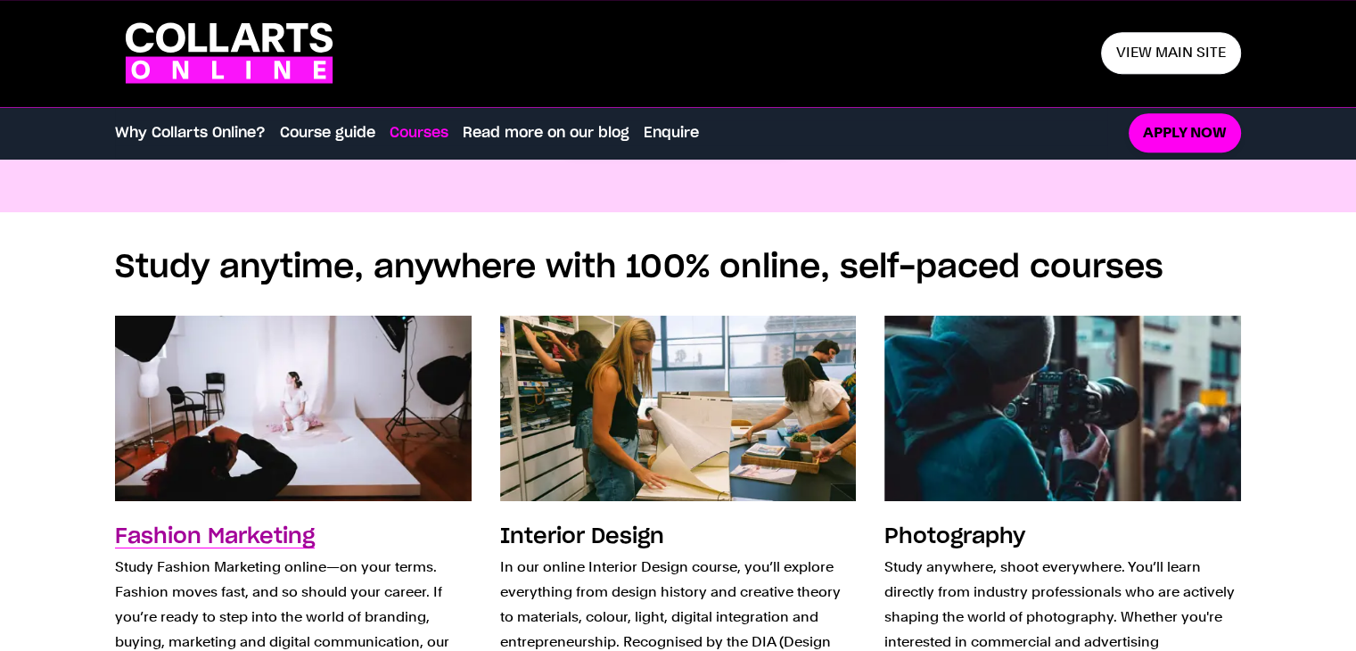
scroll to position [1426, 0]
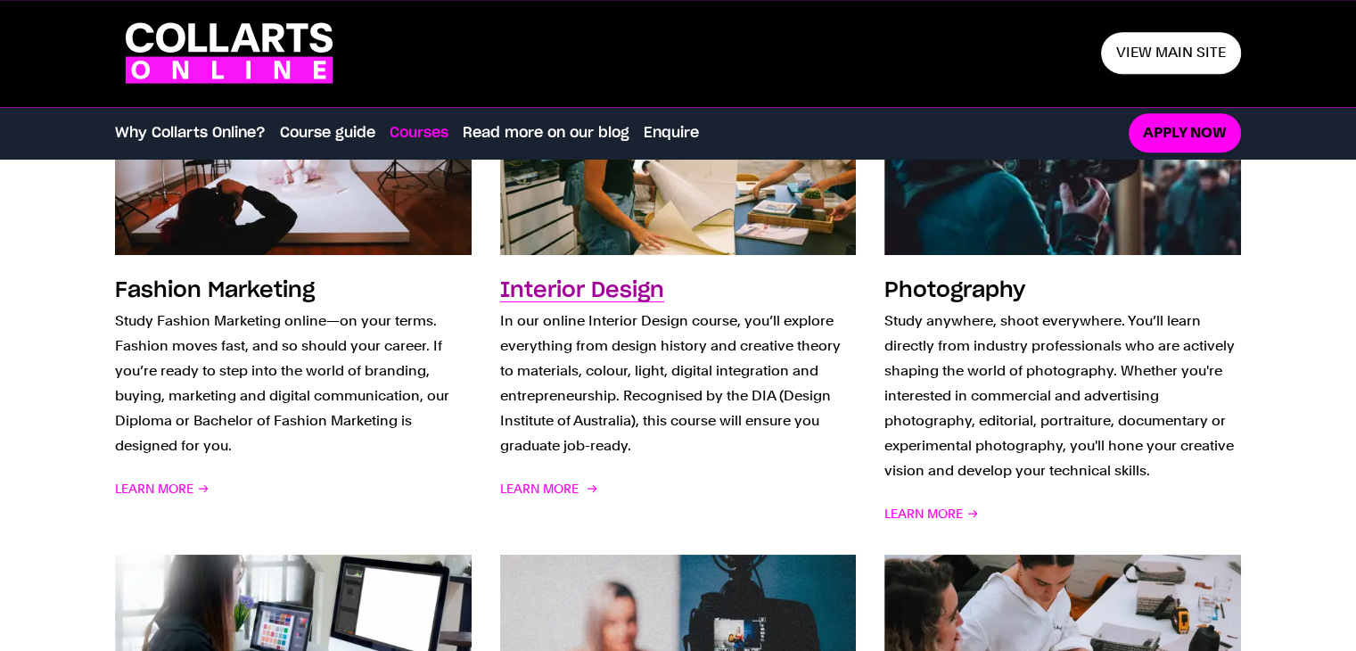
click at [591, 283] on h3 "Interior Design" at bounding box center [582, 290] width 164 height 21
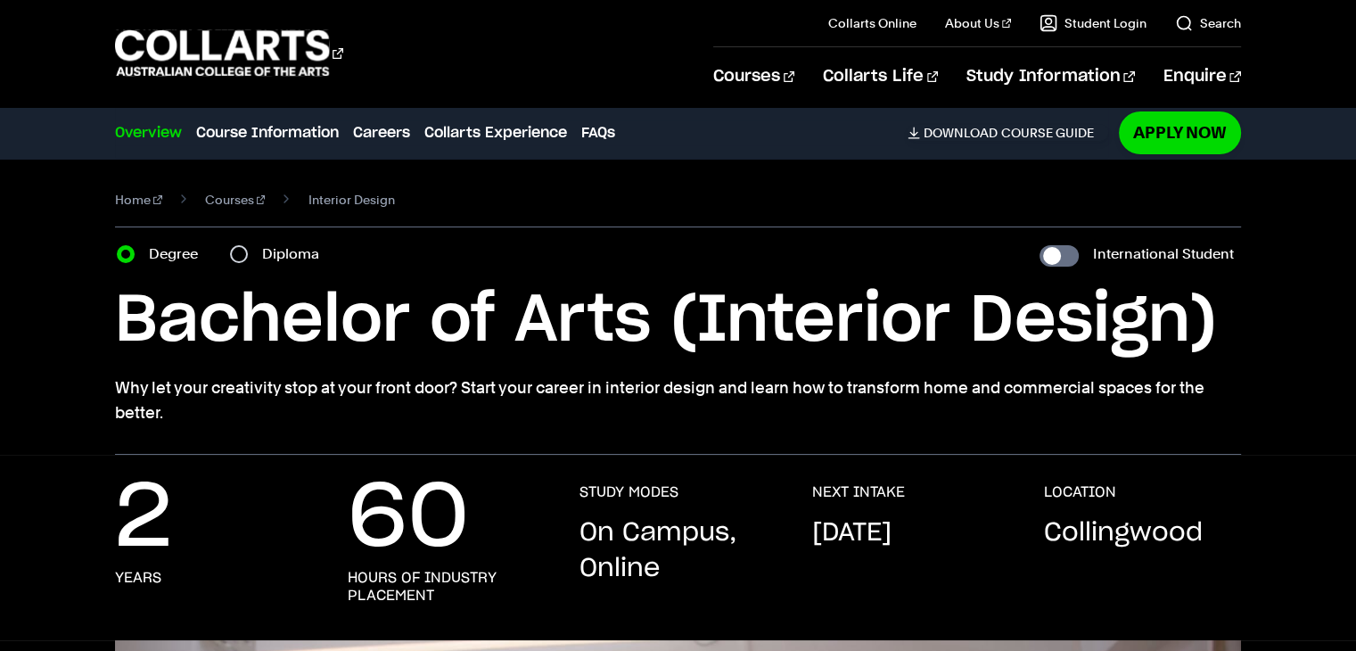
click at [259, 256] on div "Diploma" at bounding box center [280, 254] width 100 height 25
click at [242, 250] on input "Diploma" at bounding box center [239, 254] width 18 height 18
radio input "true"
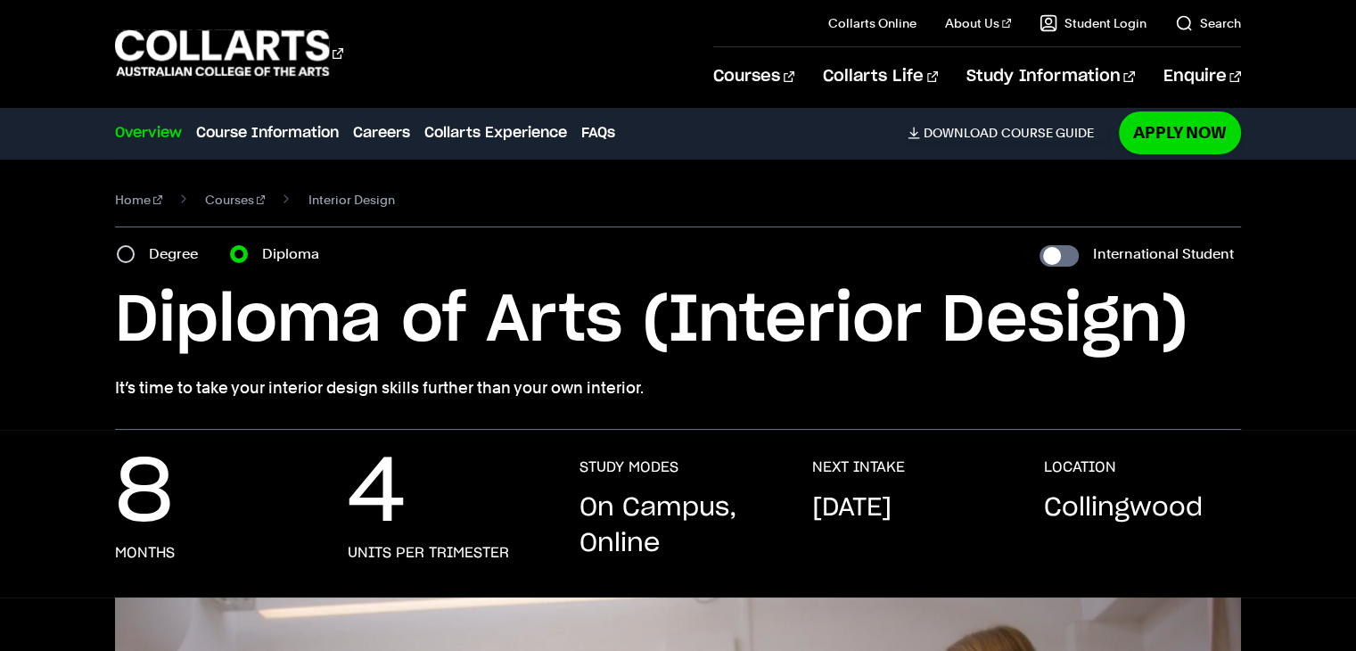
click at [163, 253] on label "Degree" at bounding box center [179, 254] width 60 height 25
click at [135, 253] on input "Degree" at bounding box center [126, 254] width 18 height 18
radio input "true"
